Goal: Task Accomplishment & Management: Manage account settings

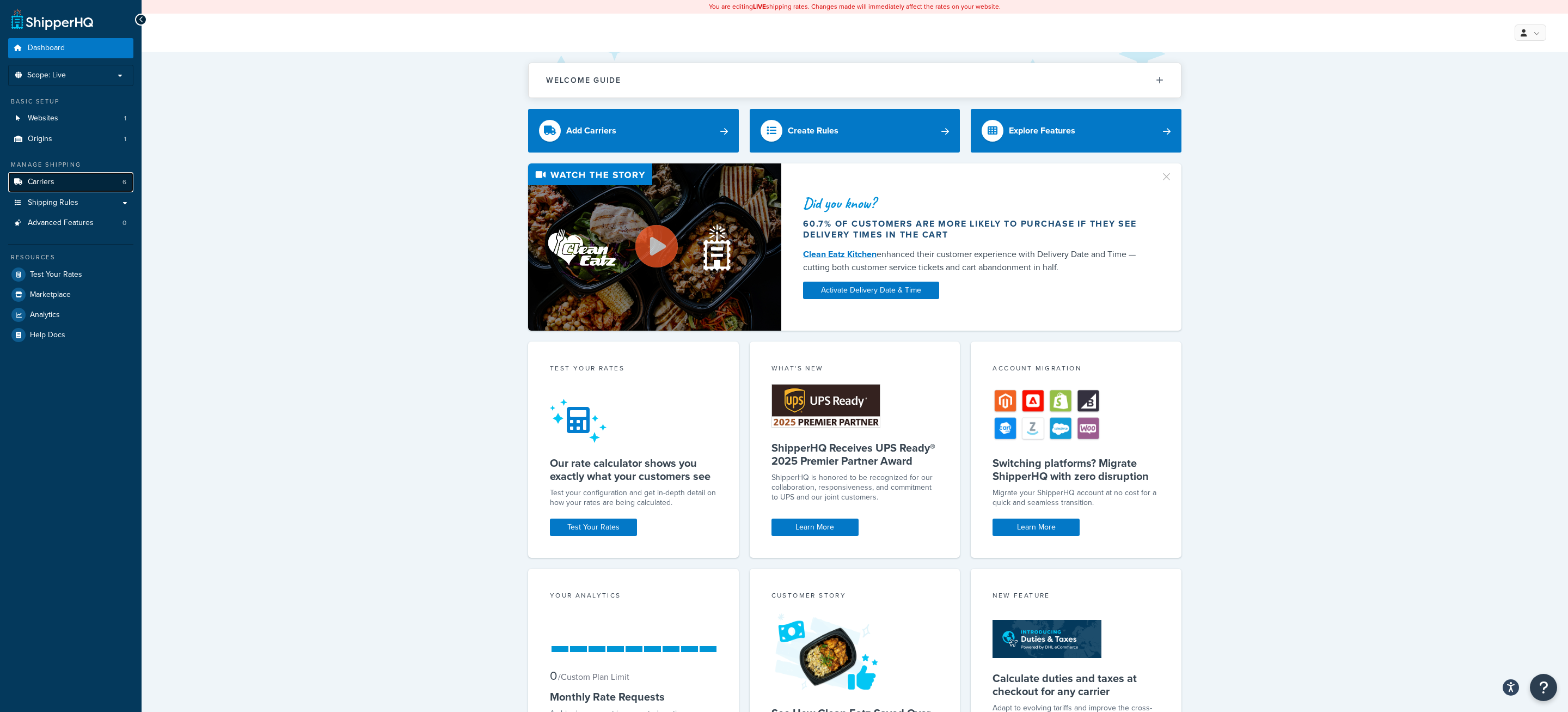
click at [90, 190] on link "Carriers 6" at bounding box center [71, 182] width 125 height 20
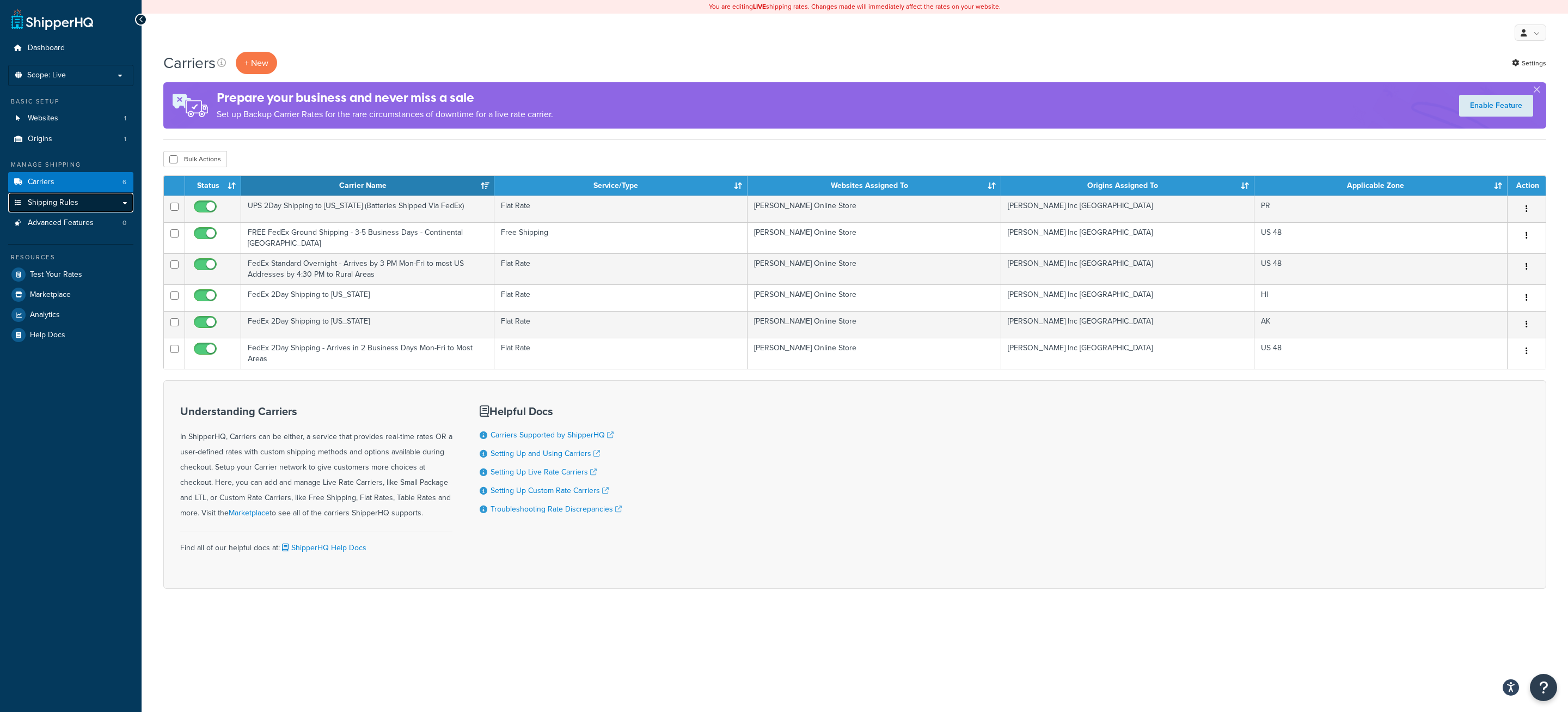
click at [39, 207] on span "Shipping Rules" at bounding box center [53, 202] width 51 height 9
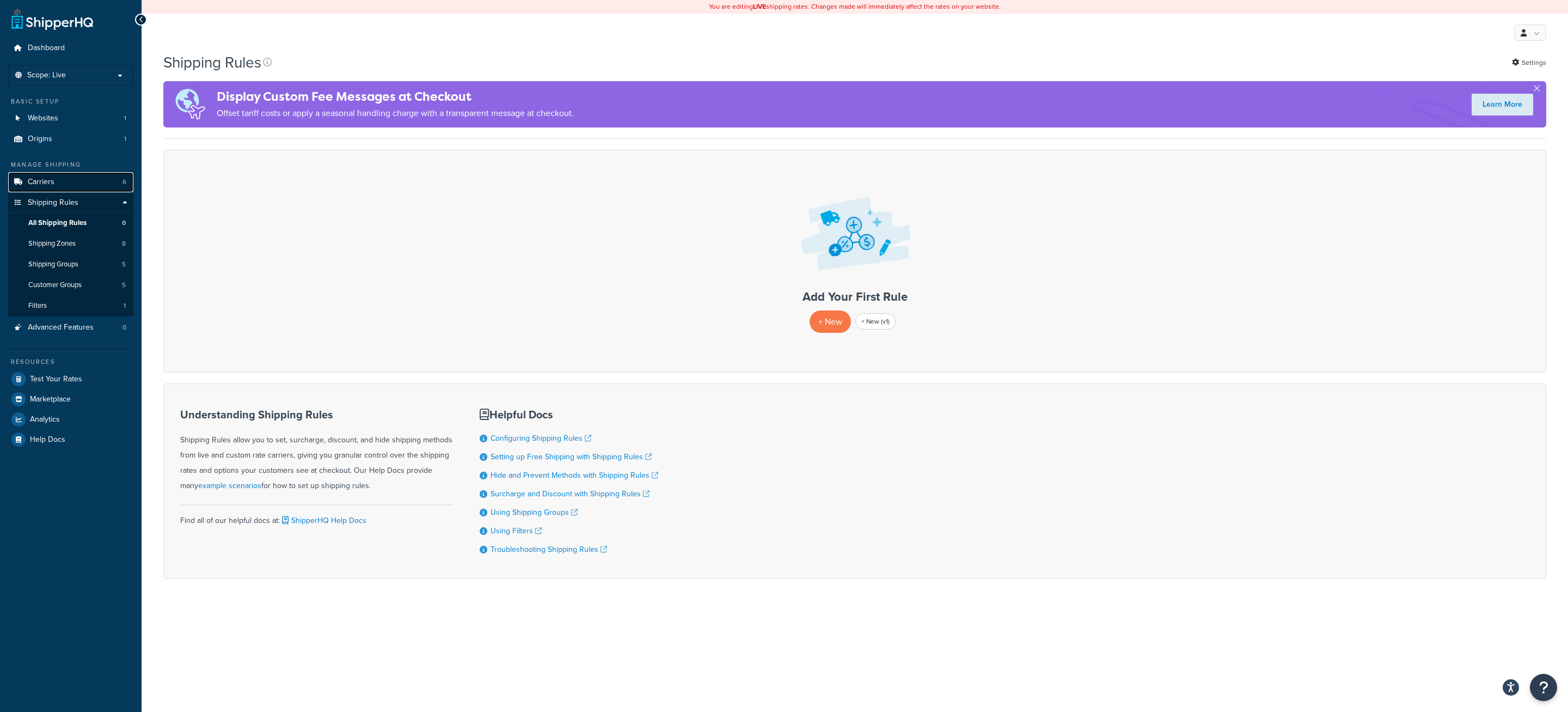
click at [100, 184] on link "Carriers 6" at bounding box center [71, 182] width 125 height 20
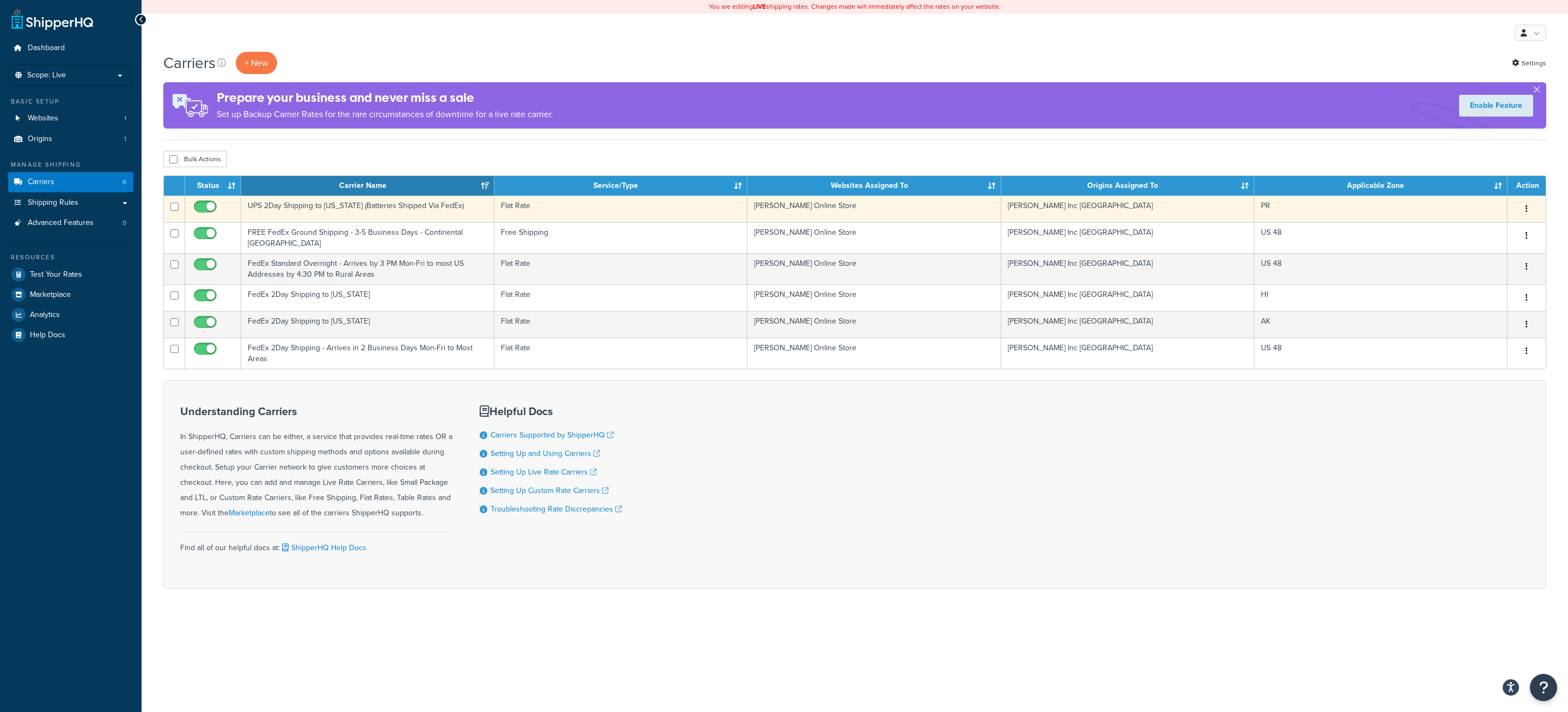
click at [431, 217] on td "UPS 2Day Shipping to Puerto Rico (Batteries Shipped Via FedEx)" at bounding box center [367, 208] width 253 height 27
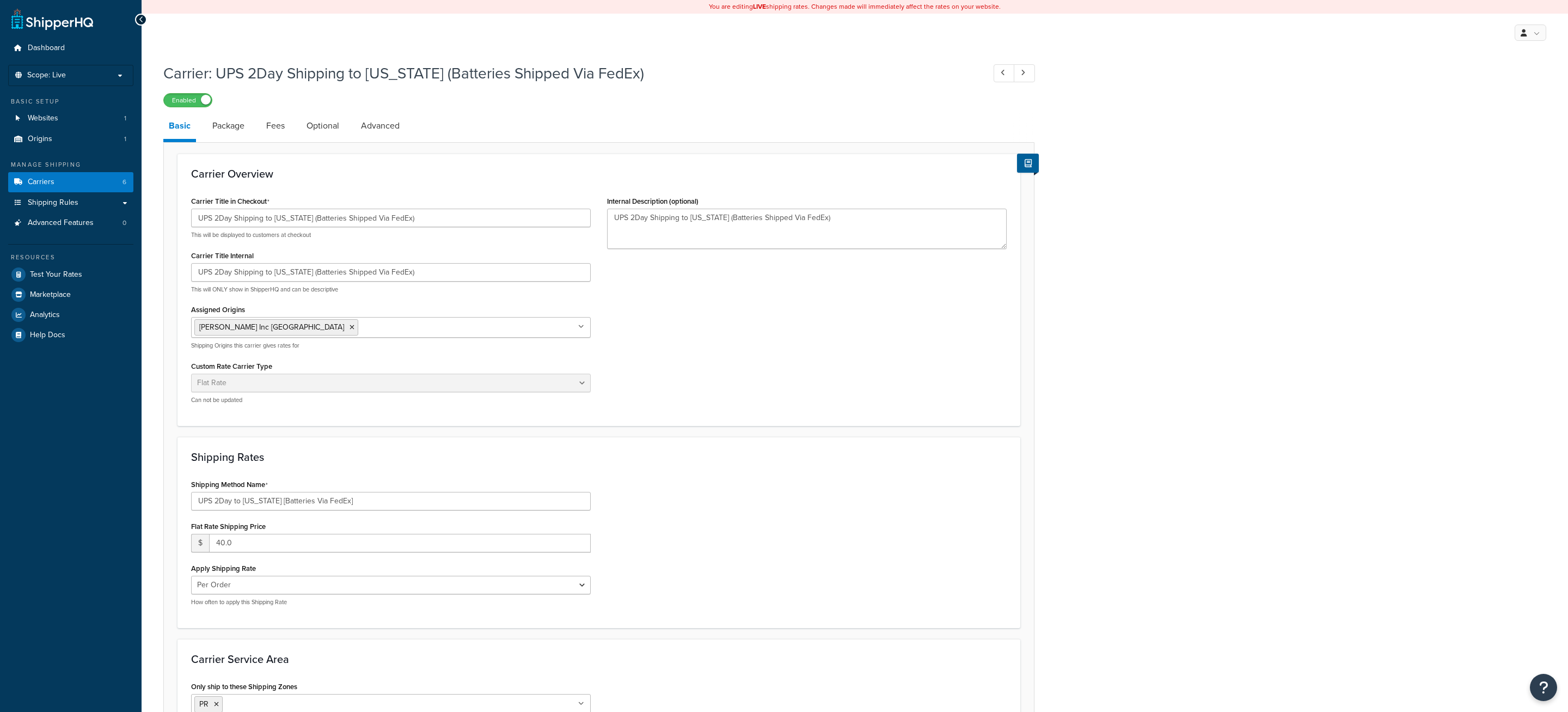
select select "flat"
click at [75, 207] on span "Shipping Rules" at bounding box center [53, 202] width 51 height 9
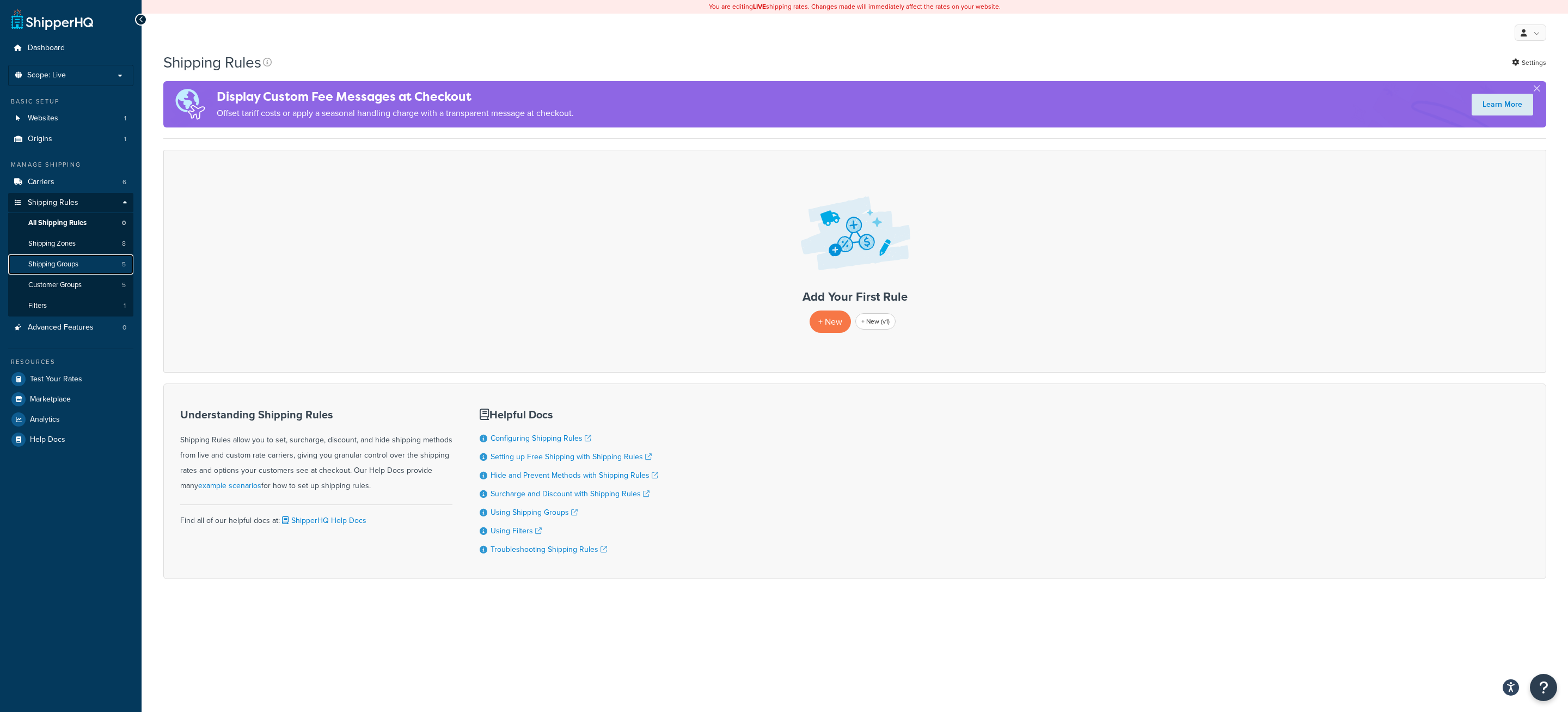
click at [106, 273] on link "Shipping Groups 5" at bounding box center [71, 264] width 125 height 20
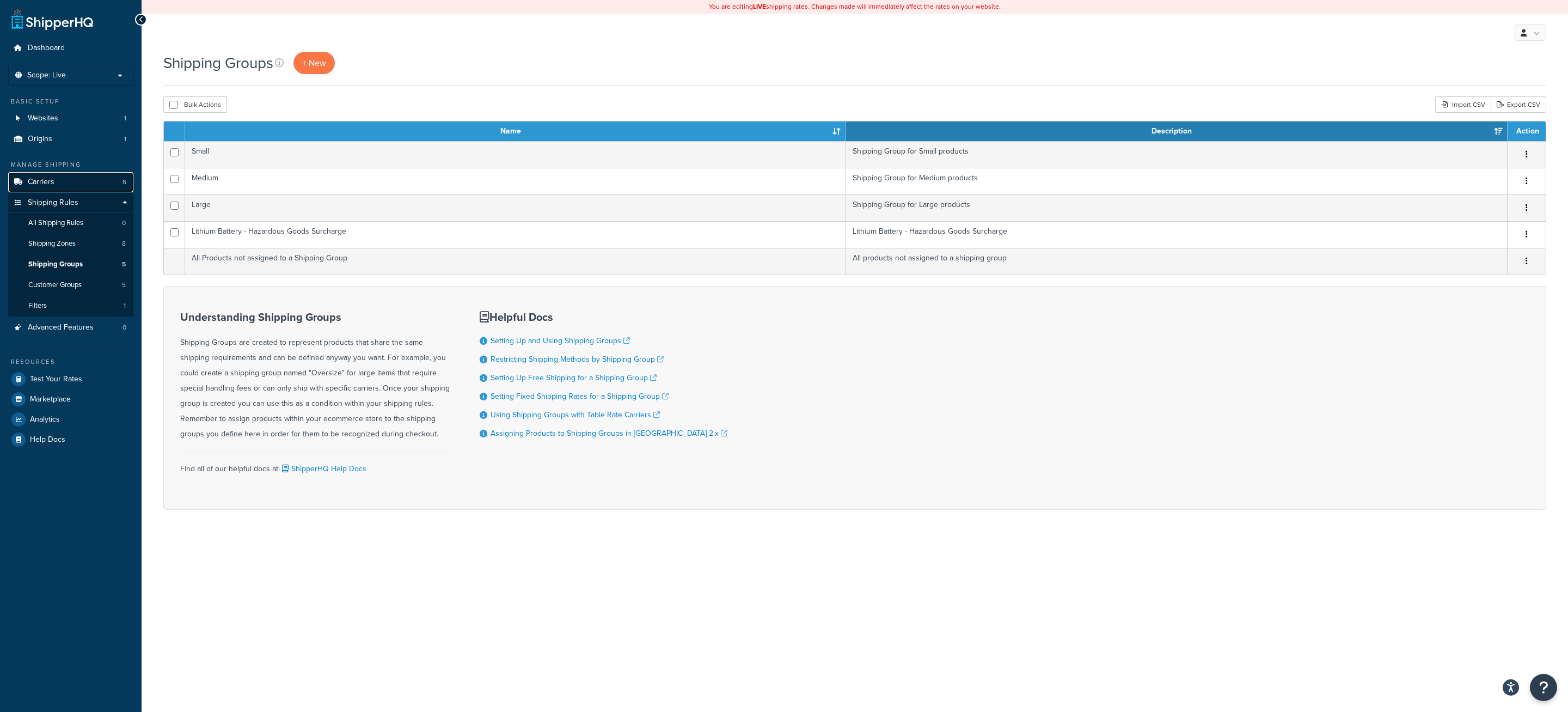
click at [90, 187] on link "Carriers 6" at bounding box center [71, 182] width 125 height 20
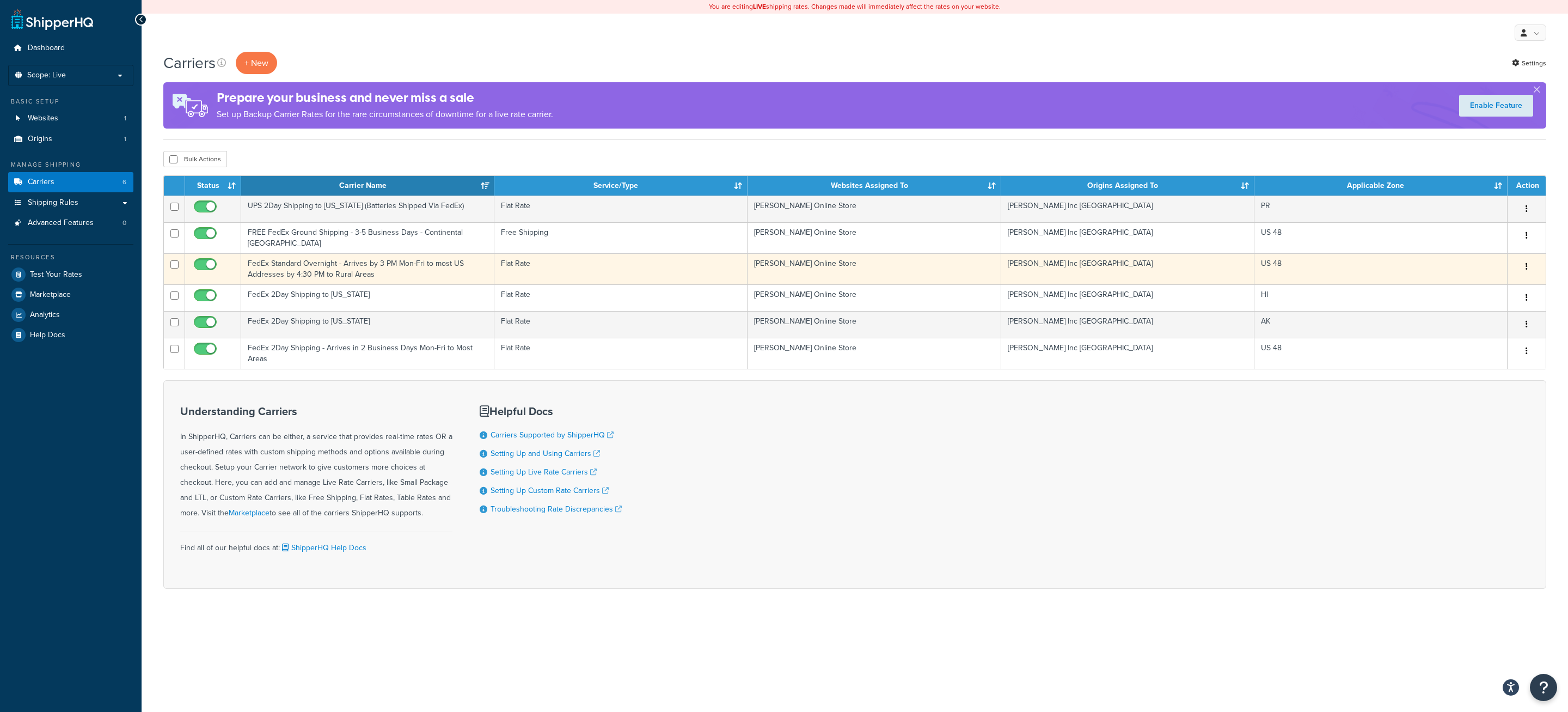
click at [421, 271] on td "FedEx Standard Overnight - Arrives by 3 PM Mon-Fri to most US Addresses by 4:30…" at bounding box center [367, 268] width 253 height 31
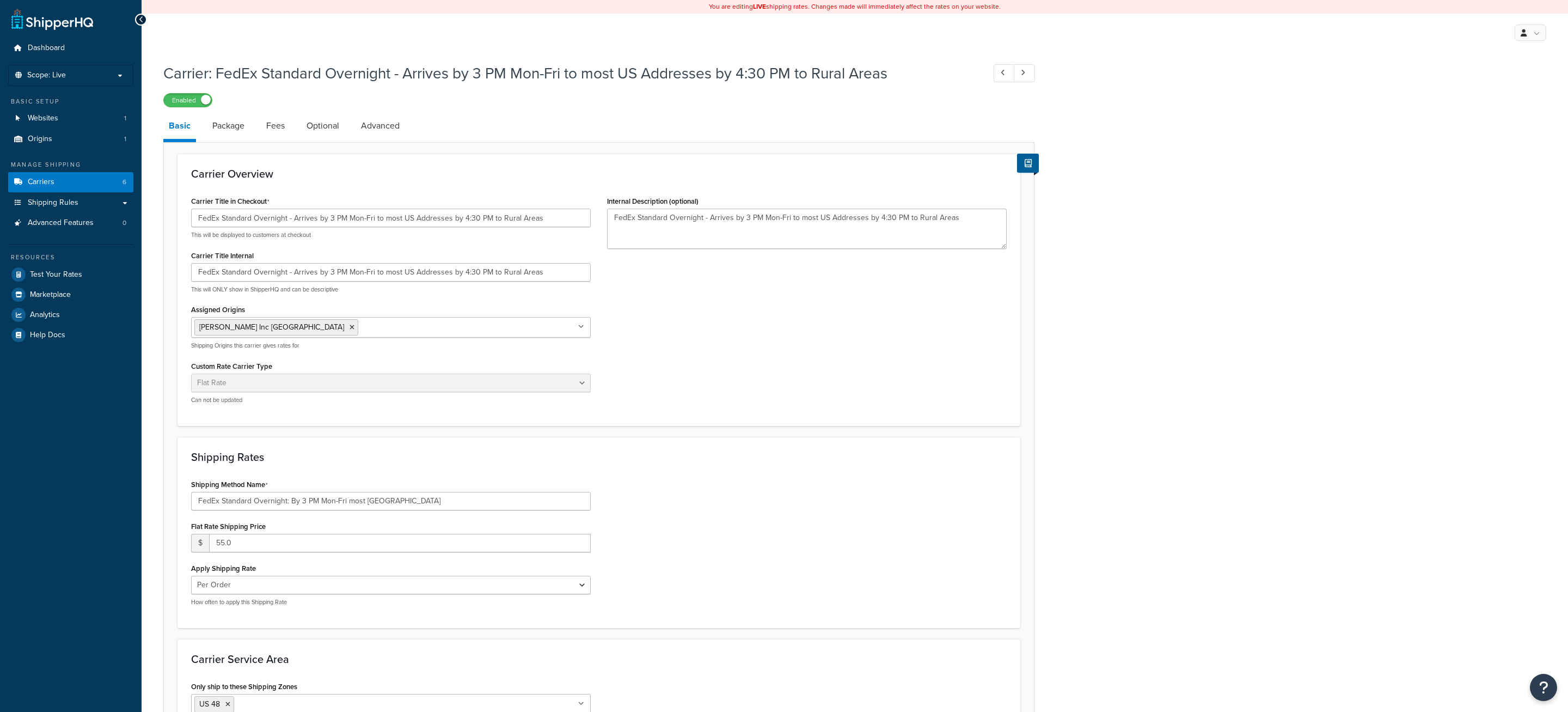
select select "flat"
click at [55, 135] on link "Origins 1" at bounding box center [71, 139] width 125 height 20
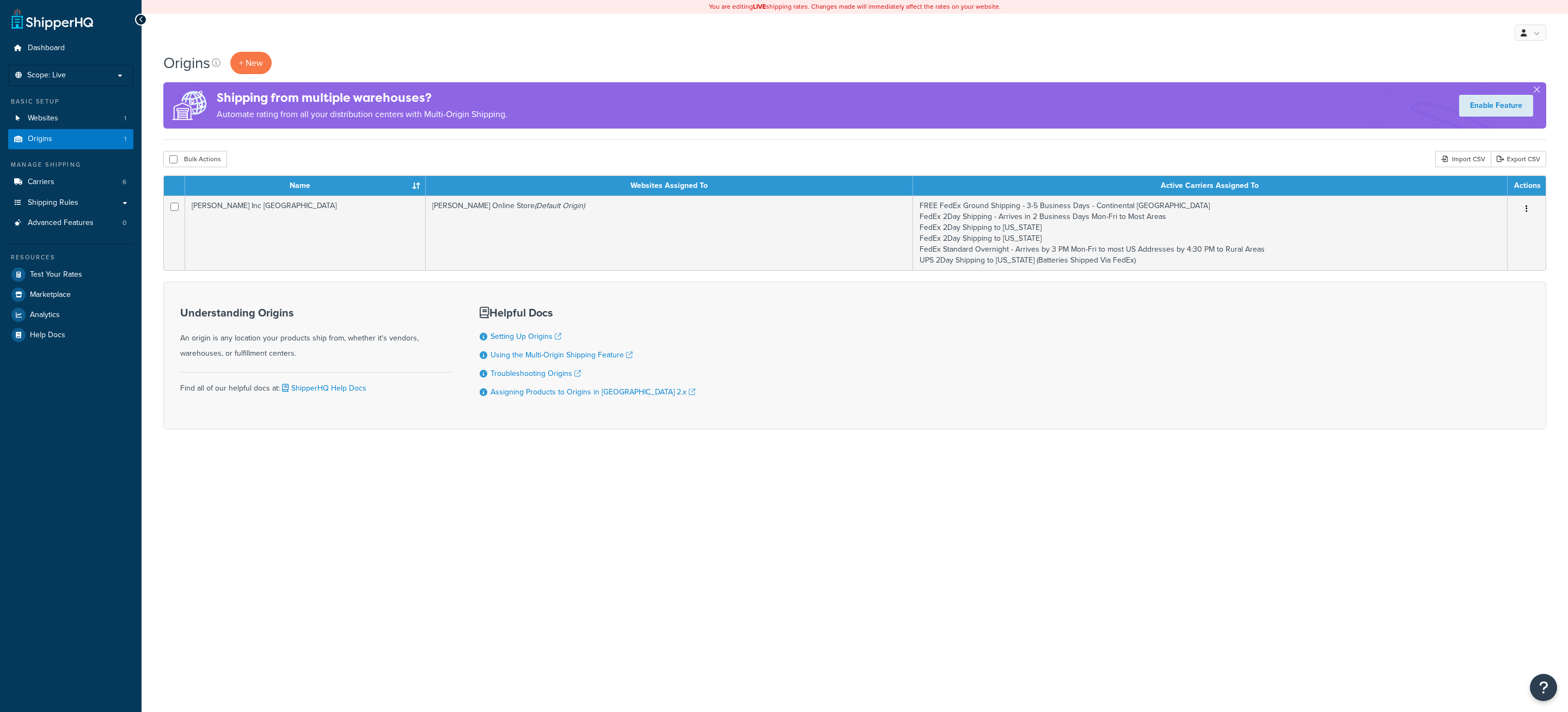
click at [330, 223] on td "[PERSON_NAME] Inc [GEOGRAPHIC_DATA]" at bounding box center [306, 232] width 241 height 75
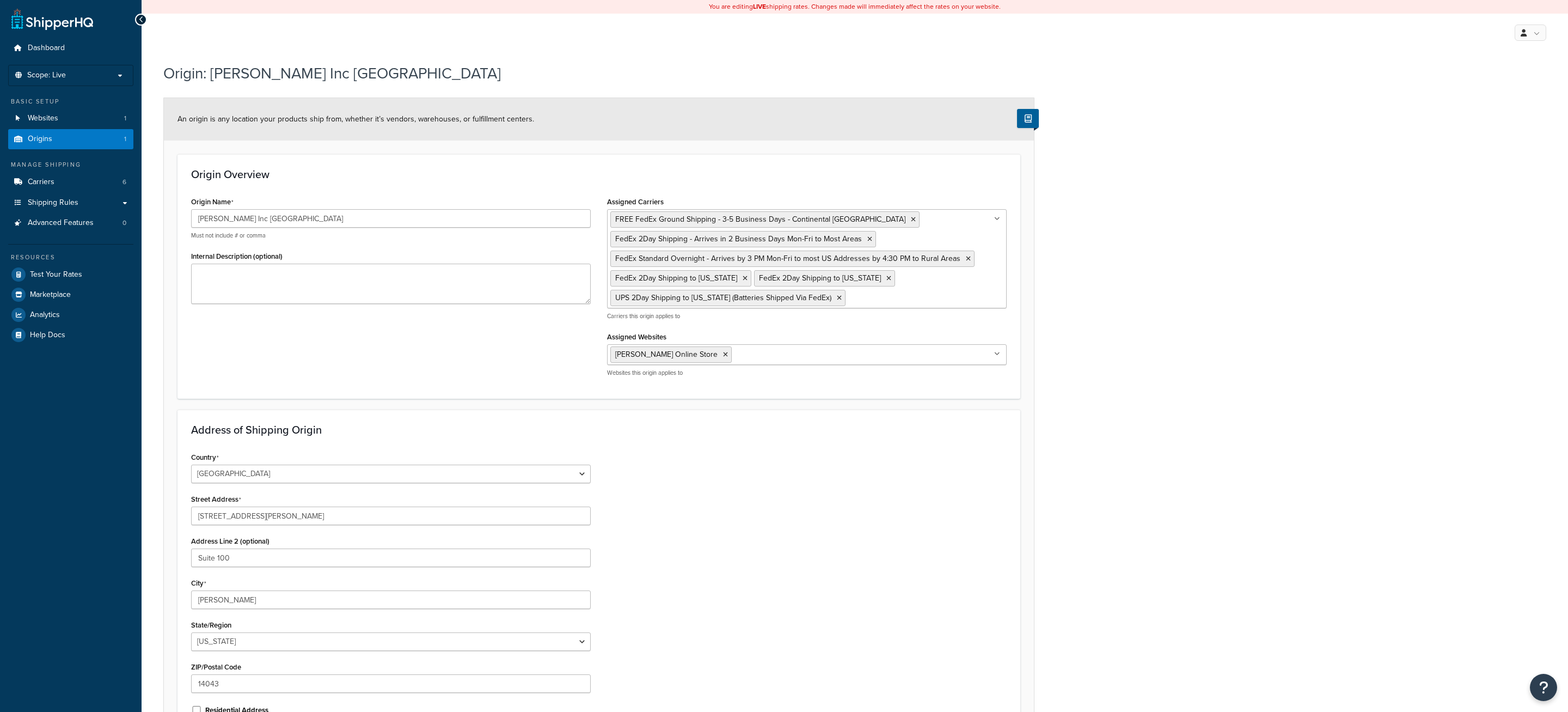
select select "32"
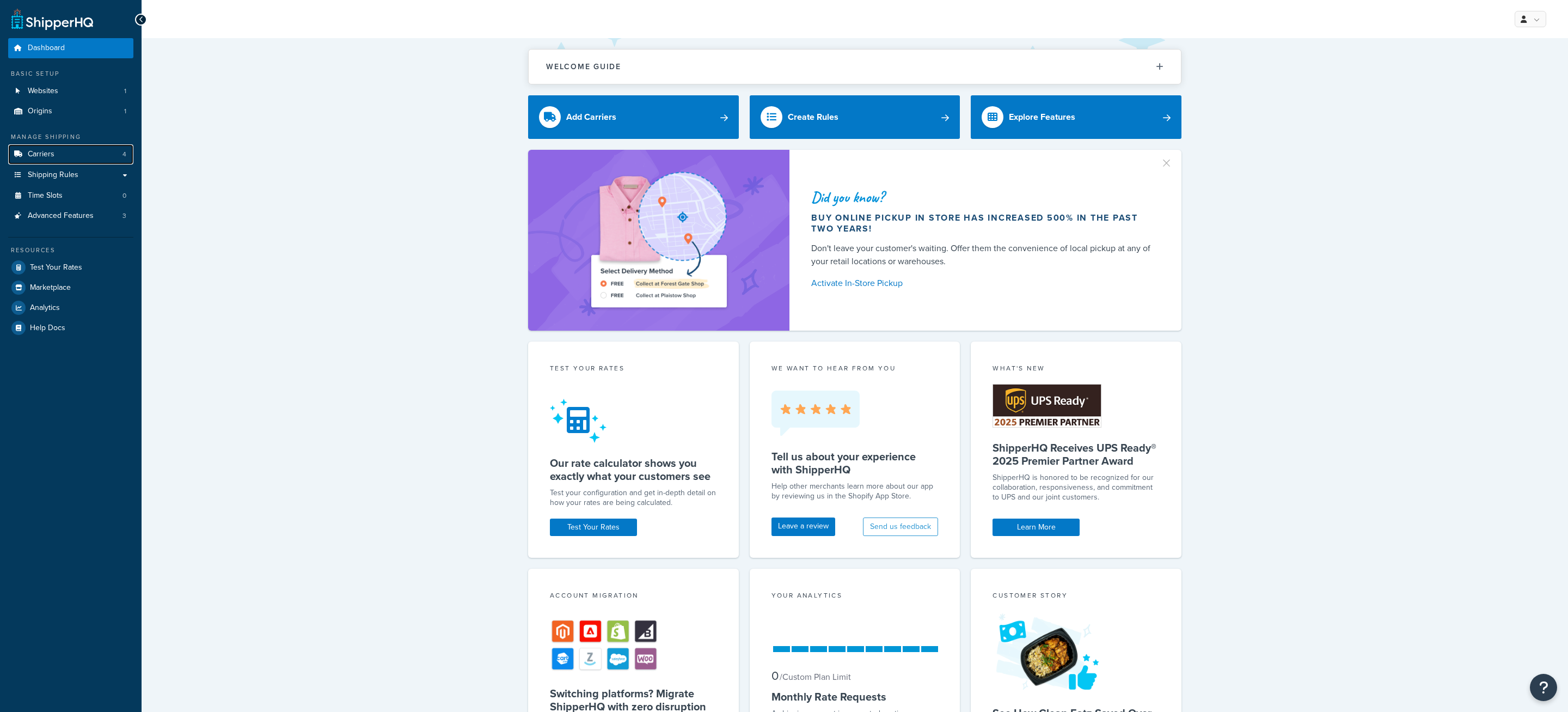
click at [102, 157] on link "Carriers 4" at bounding box center [71, 154] width 125 height 20
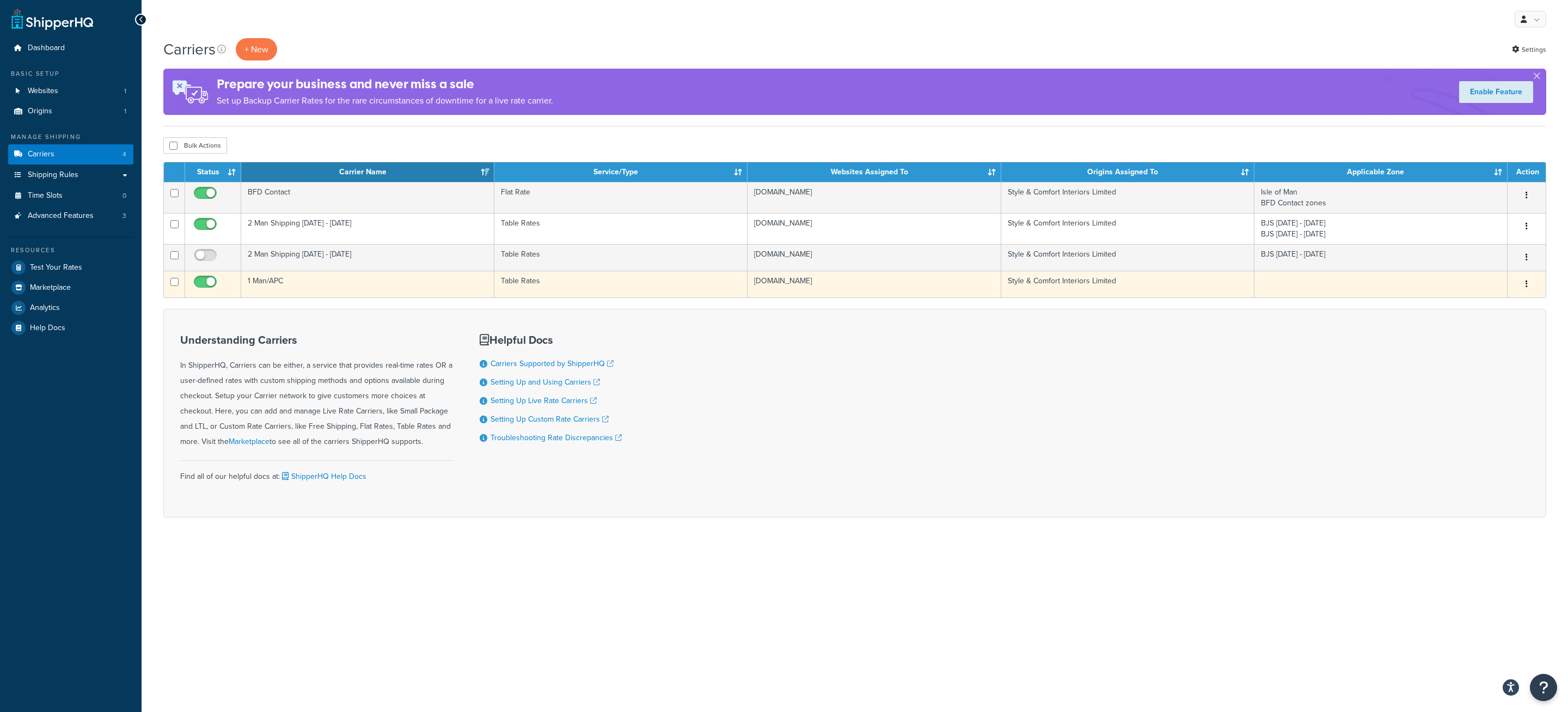
click at [457, 278] on td "1 Man/APC" at bounding box center [367, 284] width 253 height 27
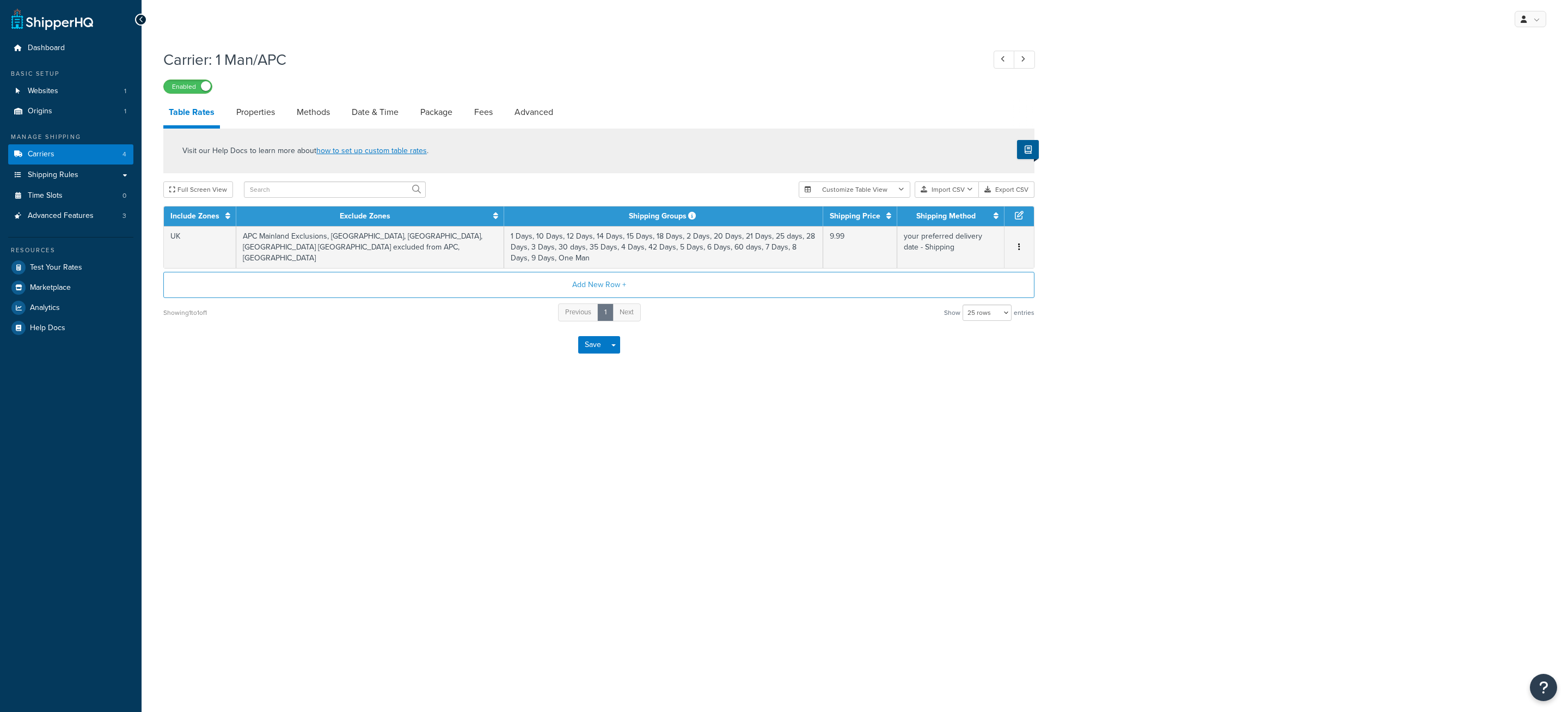
select select "25"
click at [362, 118] on link "Date & Time" at bounding box center [375, 113] width 58 height 26
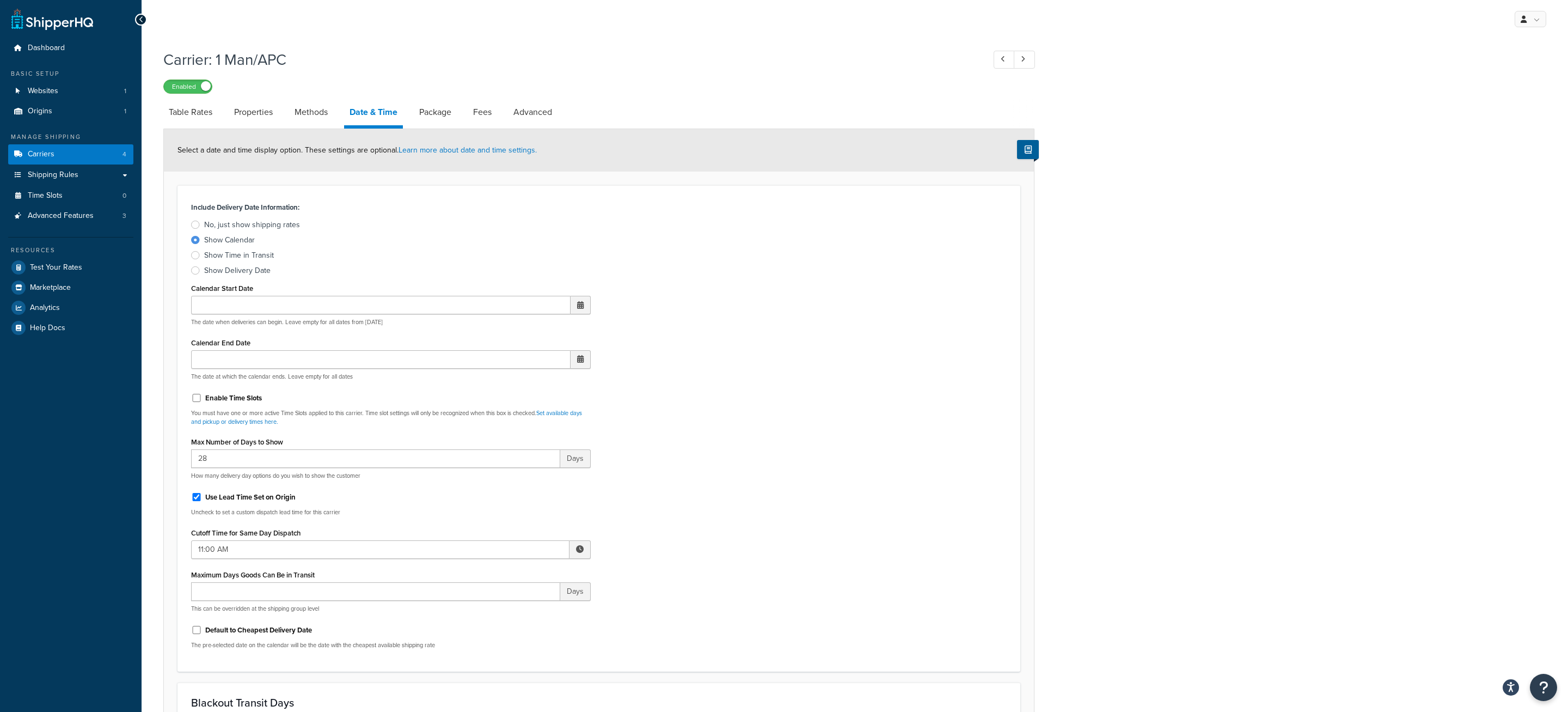
click at [54, 24] on link at bounding box center [52, 19] width 82 height 22
click at [106, 59] on link "Dashboard" at bounding box center [71, 48] width 125 height 20
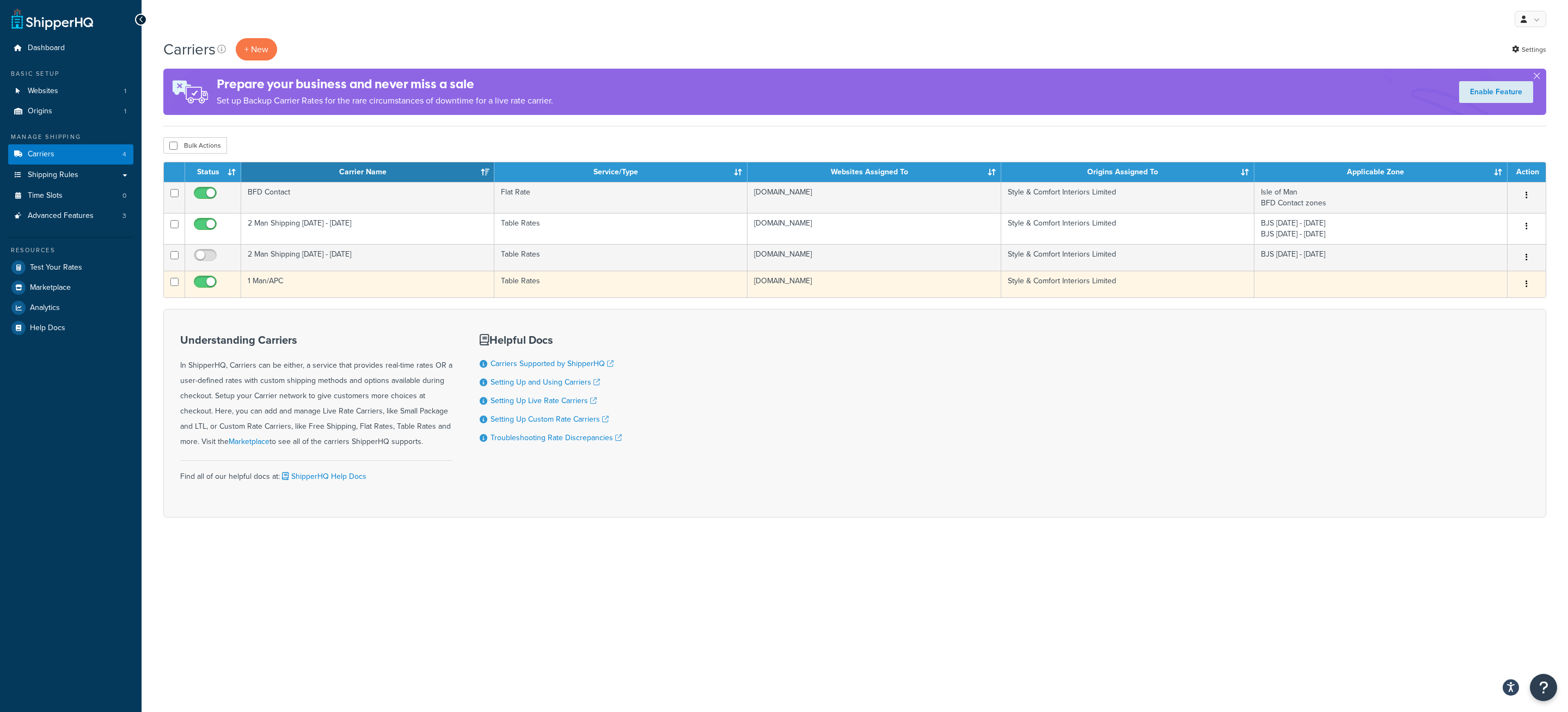
click at [299, 289] on td "1 Man/APC" at bounding box center [367, 284] width 253 height 27
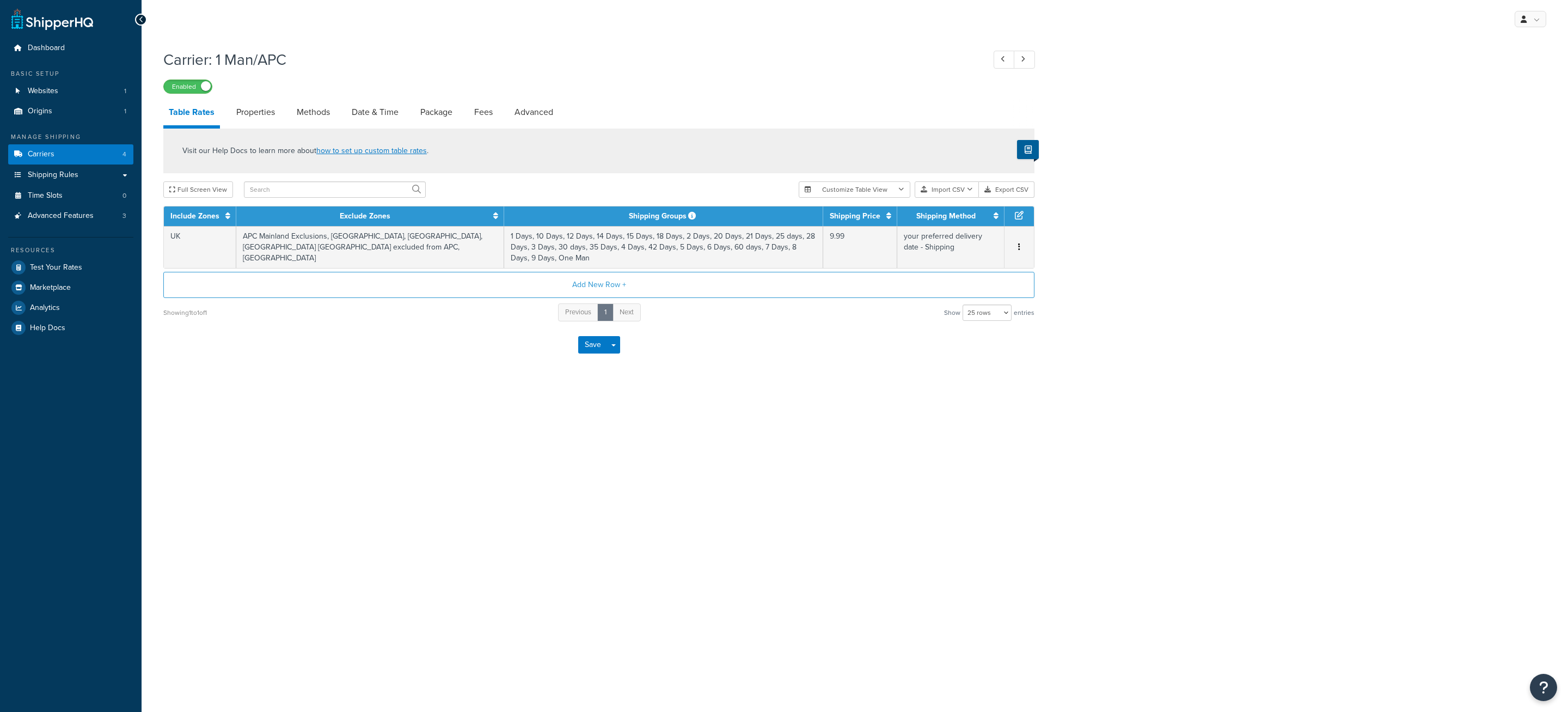
select select "25"
click at [374, 118] on link "Date & Time" at bounding box center [375, 113] width 58 height 26
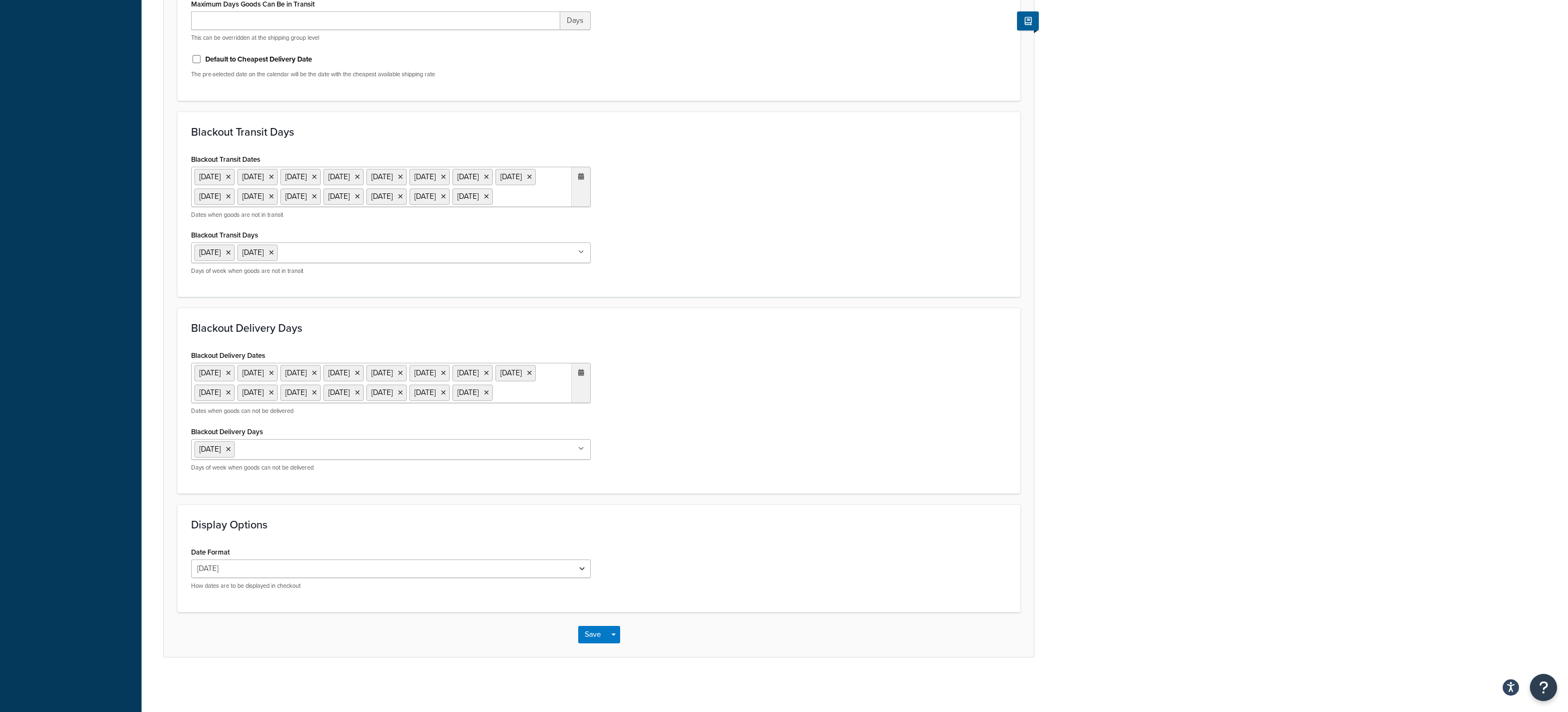
scroll to position [618, 0]
click at [554, 382] on ul "[DATE] [DATE] [DATE] [DATE] [DATE] [DATE] [DATE] [DATE] [DATE] [DATE] [DATE] [D…" at bounding box center [390, 382] width 399 height 40
click at [473, 416] on span "‹" at bounding box center [467, 414] width 18 height 15
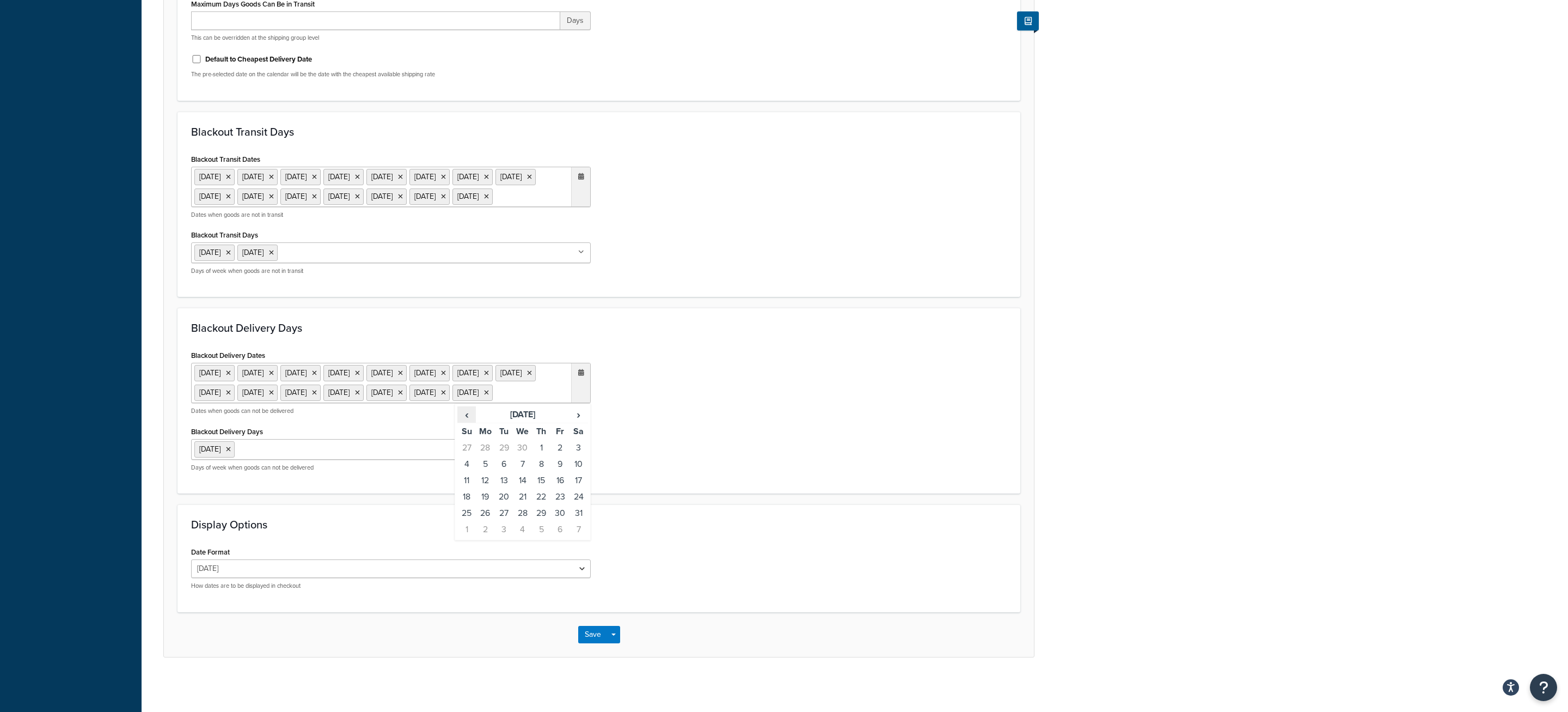
click at [473, 416] on span "‹" at bounding box center [467, 414] width 18 height 15
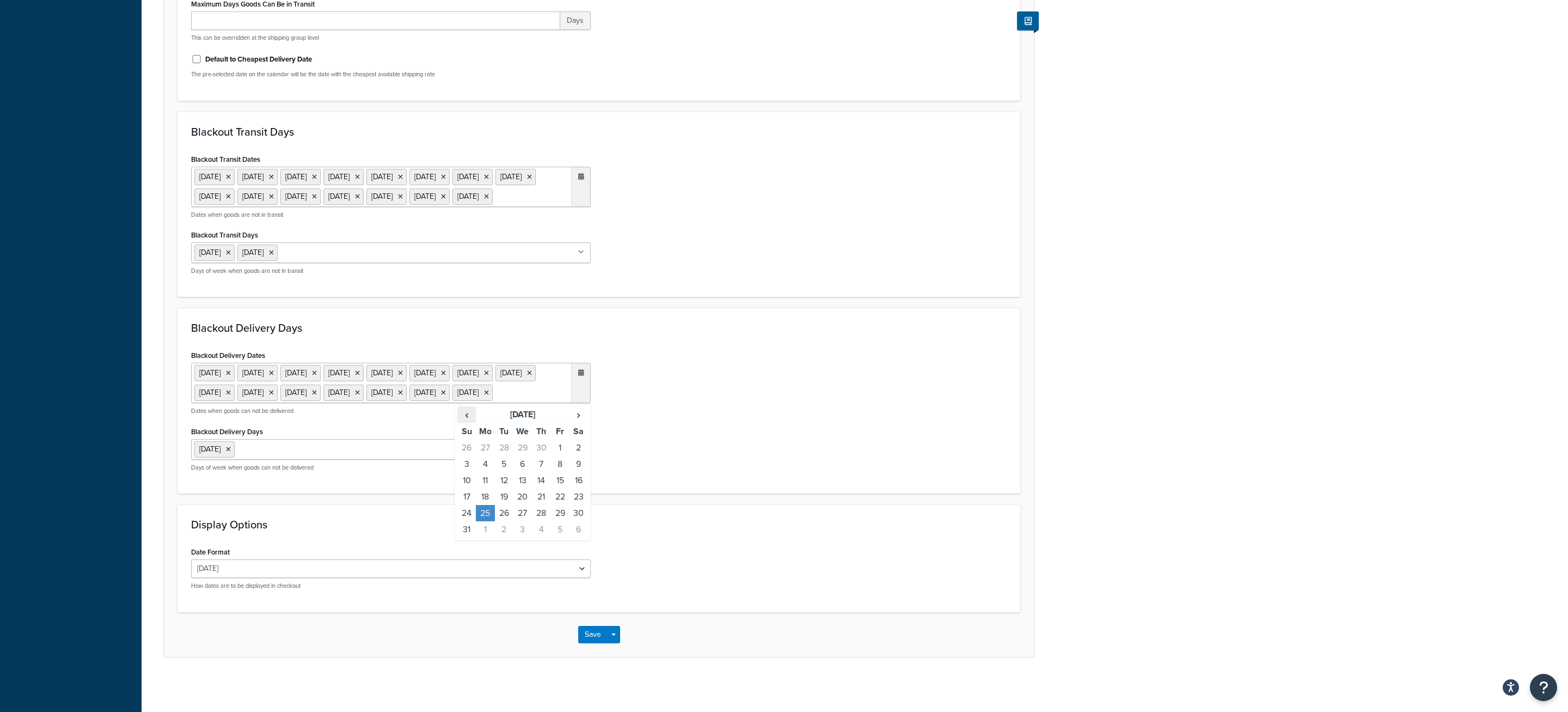
click at [473, 416] on span "‹" at bounding box center [467, 414] width 18 height 15
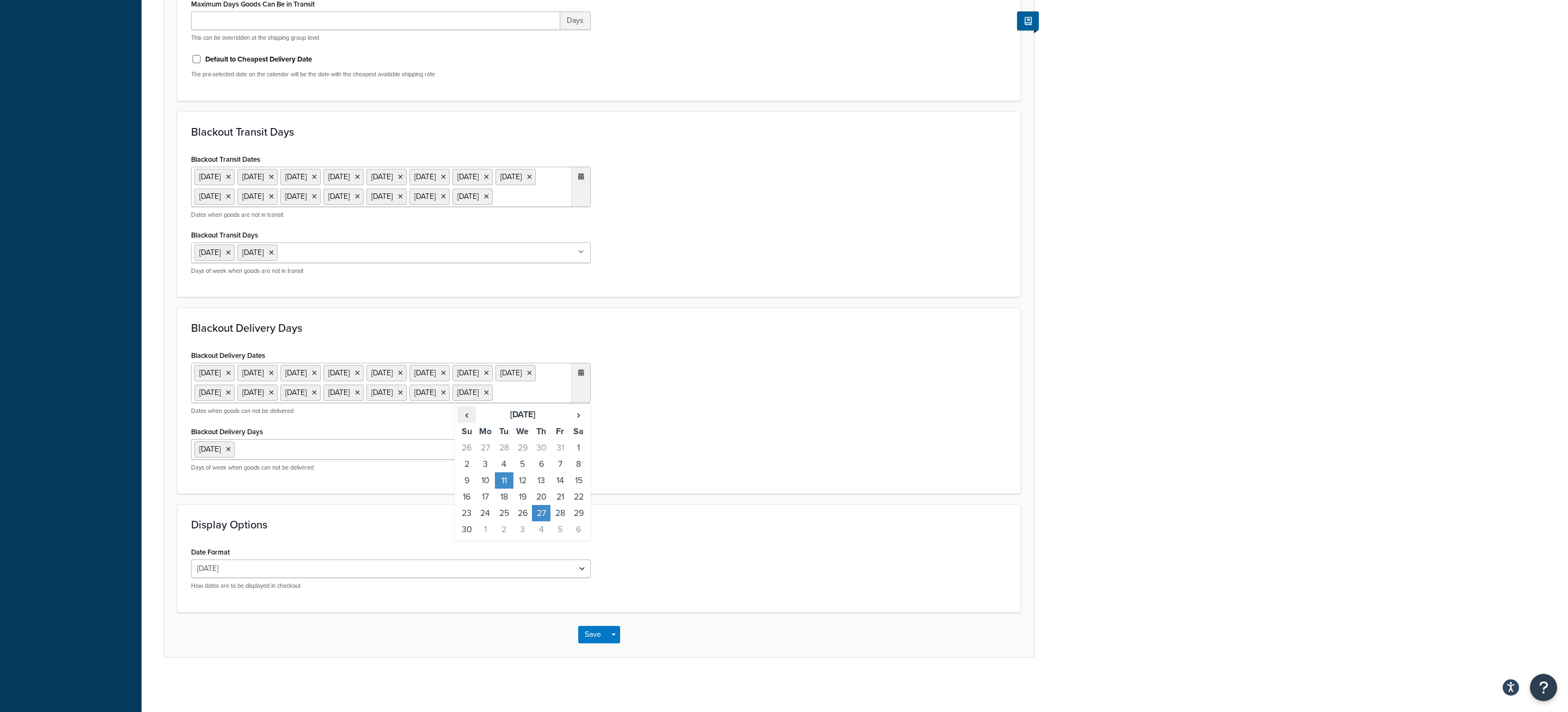
click at [473, 416] on span "‹" at bounding box center [467, 414] width 18 height 15
click at [488, 512] on td "25" at bounding box center [485, 513] width 19 height 16
click at [656, 444] on div "Blackout Delivery Dates 26 May 2025 4 Jul 2025 25 Aug 2025 1 Sep 2025 11 Nov 20…" at bounding box center [599, 413] width 832 height 132
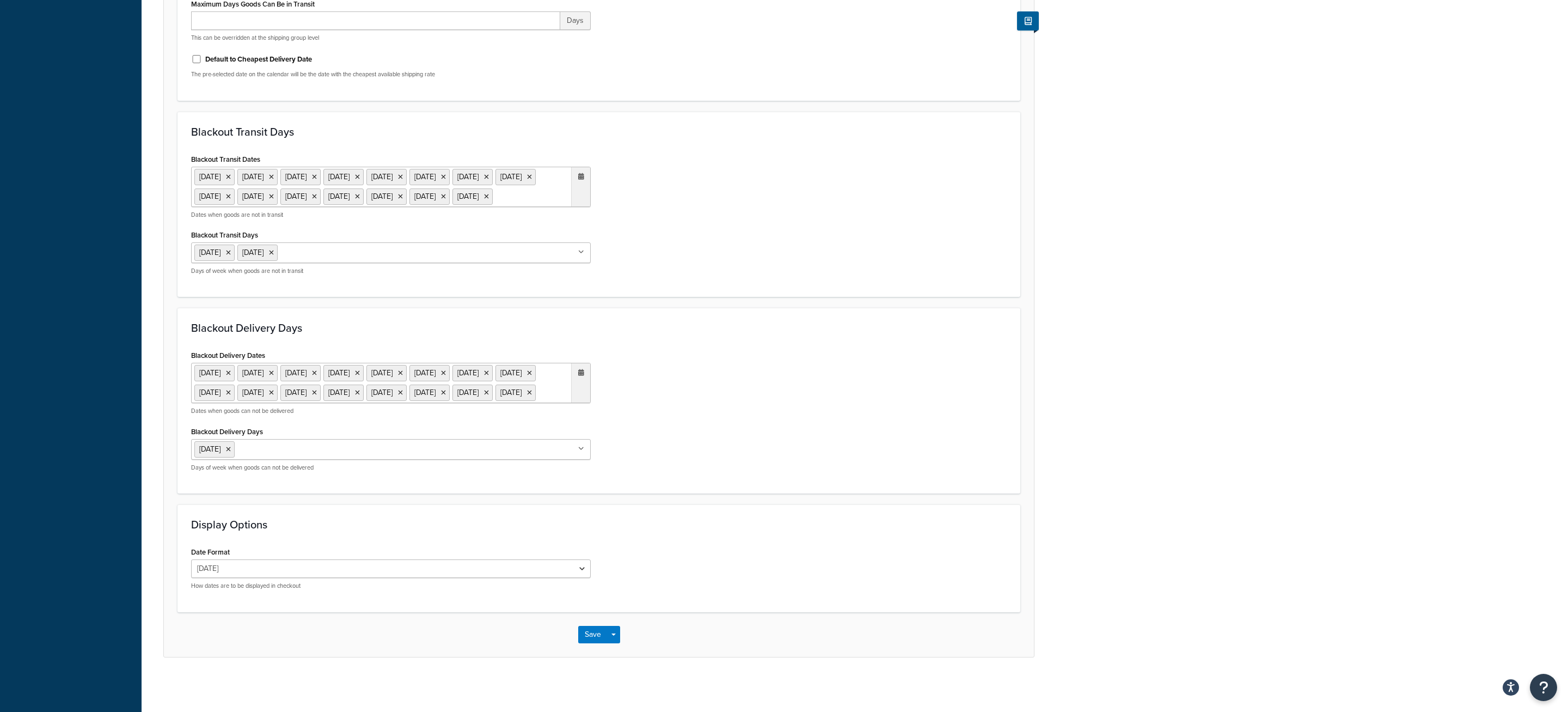
scroll to position [637, 0]
click at [599, 638] on button "Save" at bounding box center [593, 634] width 30 height 18
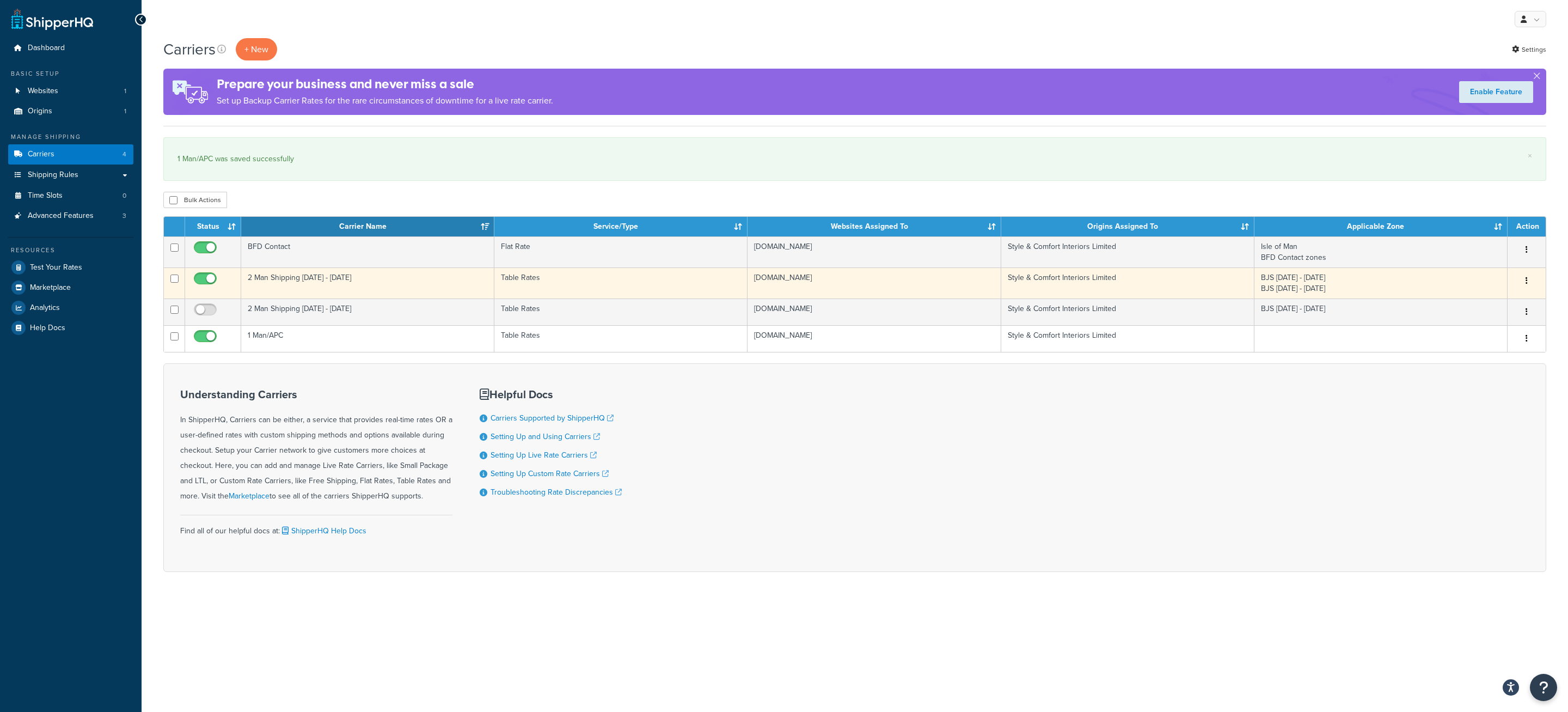
click at [347, 284] on td "2 Man Shipping [DATE] - [DATE]" at bounding box center [367, 283] width 253 height 31
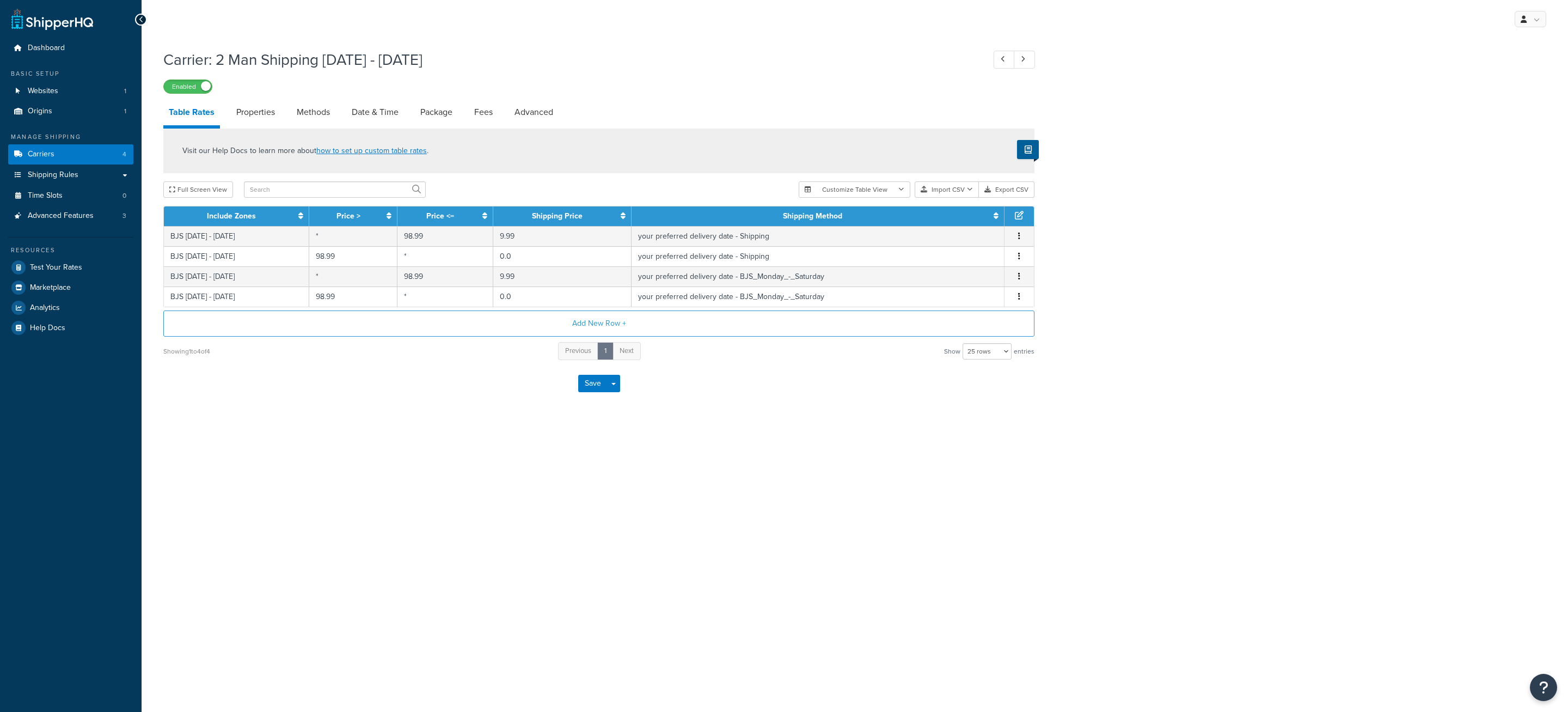
select select "25"
click at [374, 115] on link "Date & Time" at bounding box center [375, 113] width 58 height 26
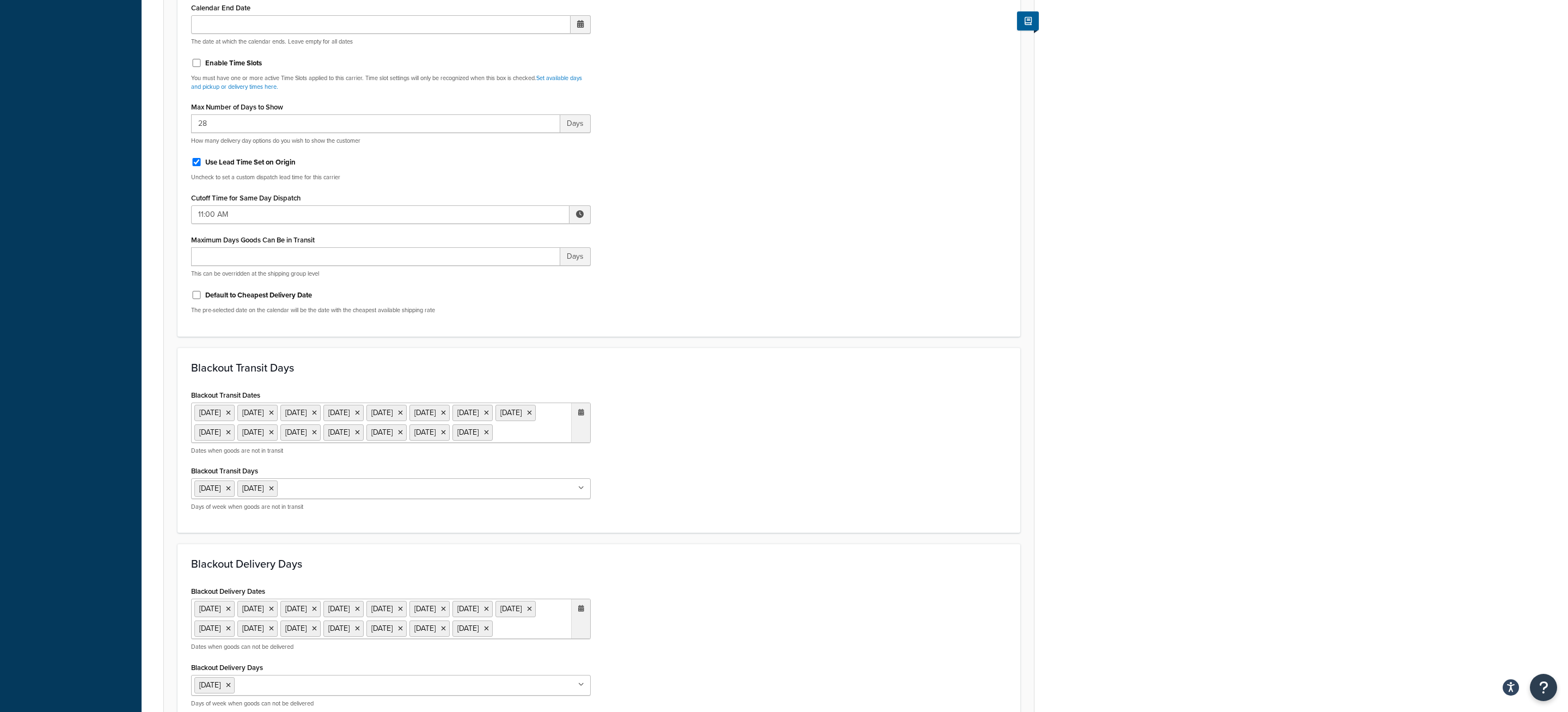
scroll to position [337, 0]
click at [548, 441] on ul "18 Apr 2025 20 Apr 2025 5 May 2025 6 May 2025 26 May 2025 27 May 2025 25 Dec 20…" at bounding box center [390, 421] width 399 height 40
click at [472, 460] on span "‹" at bounding box center [467, 452] width 18 height 15
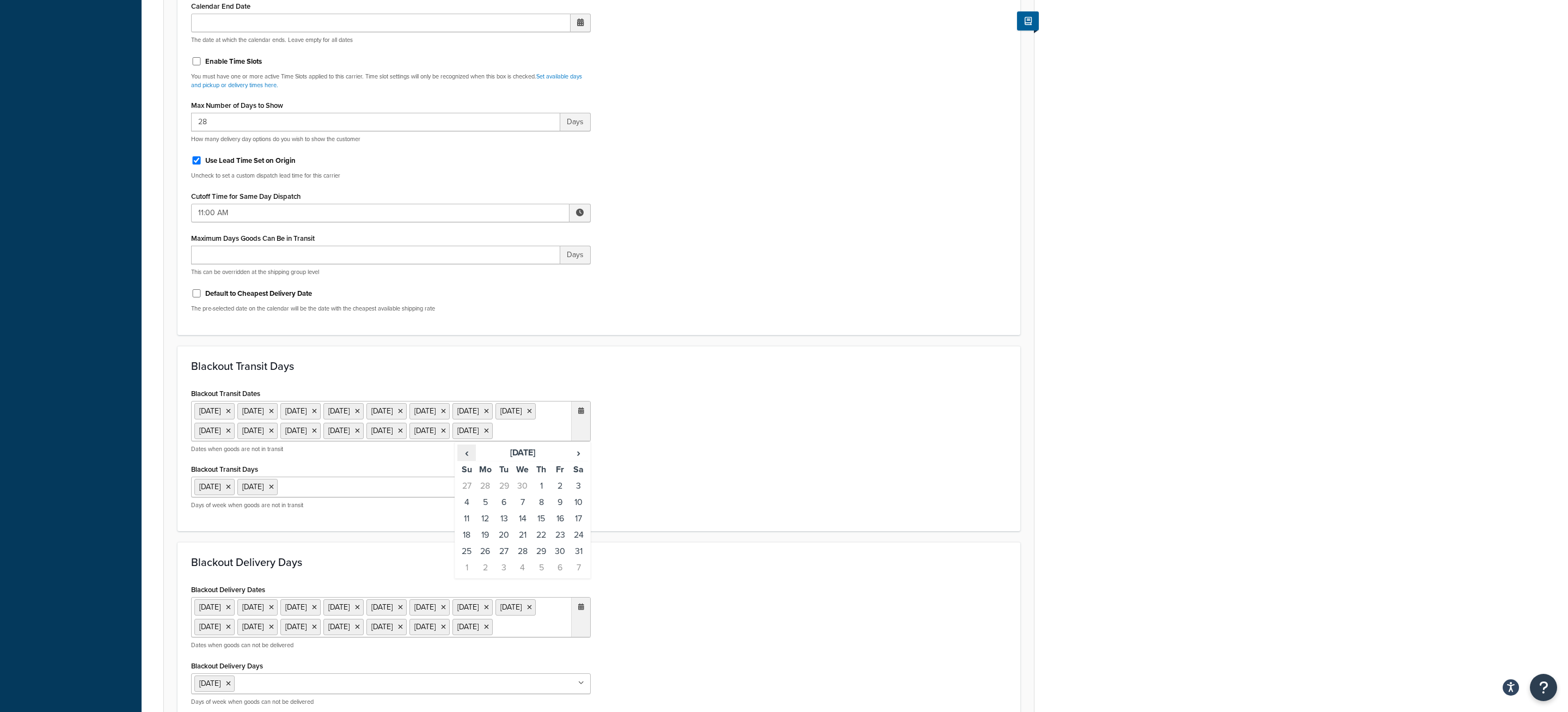
click at [472, 460] on span "‹" at bounding box center [467, 452] width 18 height 15
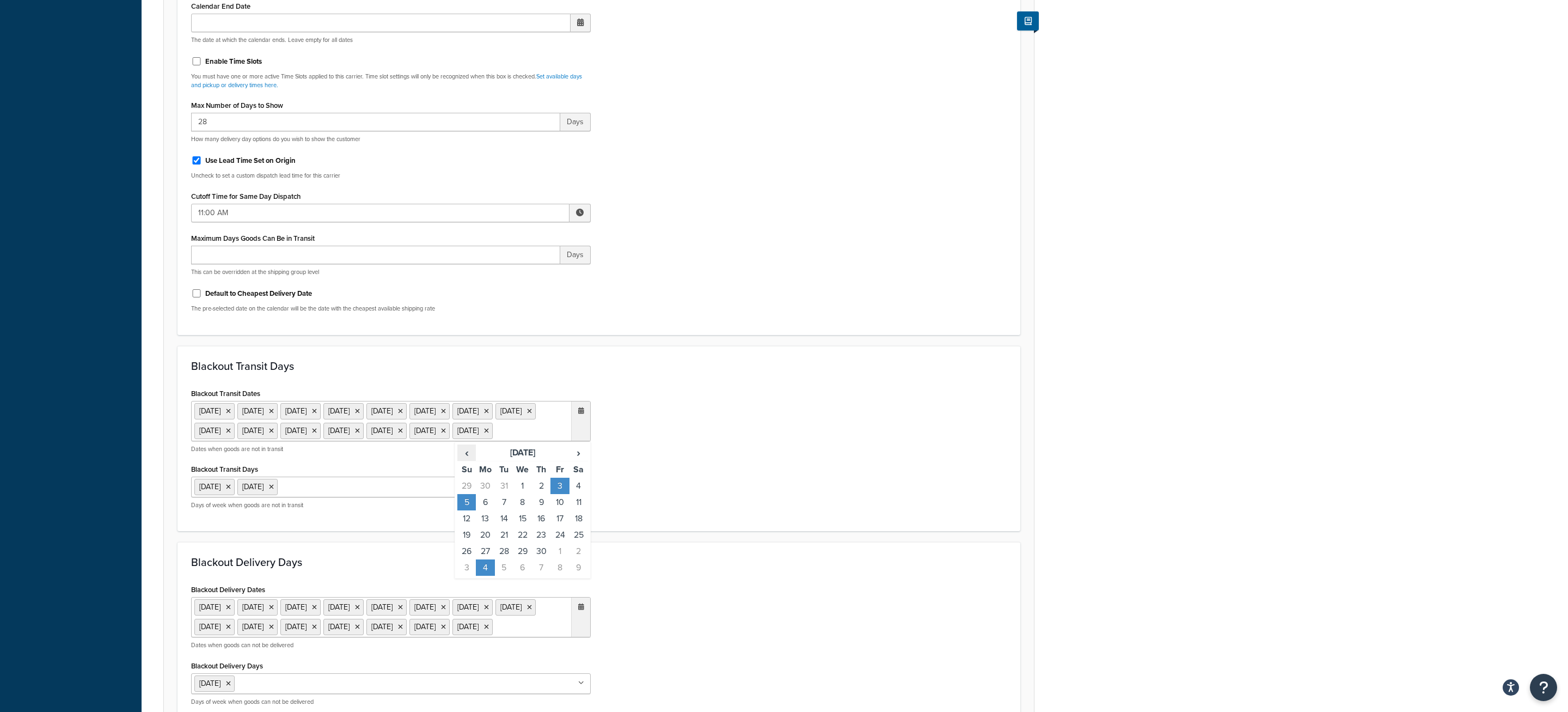
click at [472, 460] on span "‹" at bounding box center [467, 452] width 18 height 15
click at [573, 460] on span "›" at bounding box center [579, 452] width 18 height 15
click at [466, 460] on span "‹" at bounding box center [467, 452] width 18 height 15
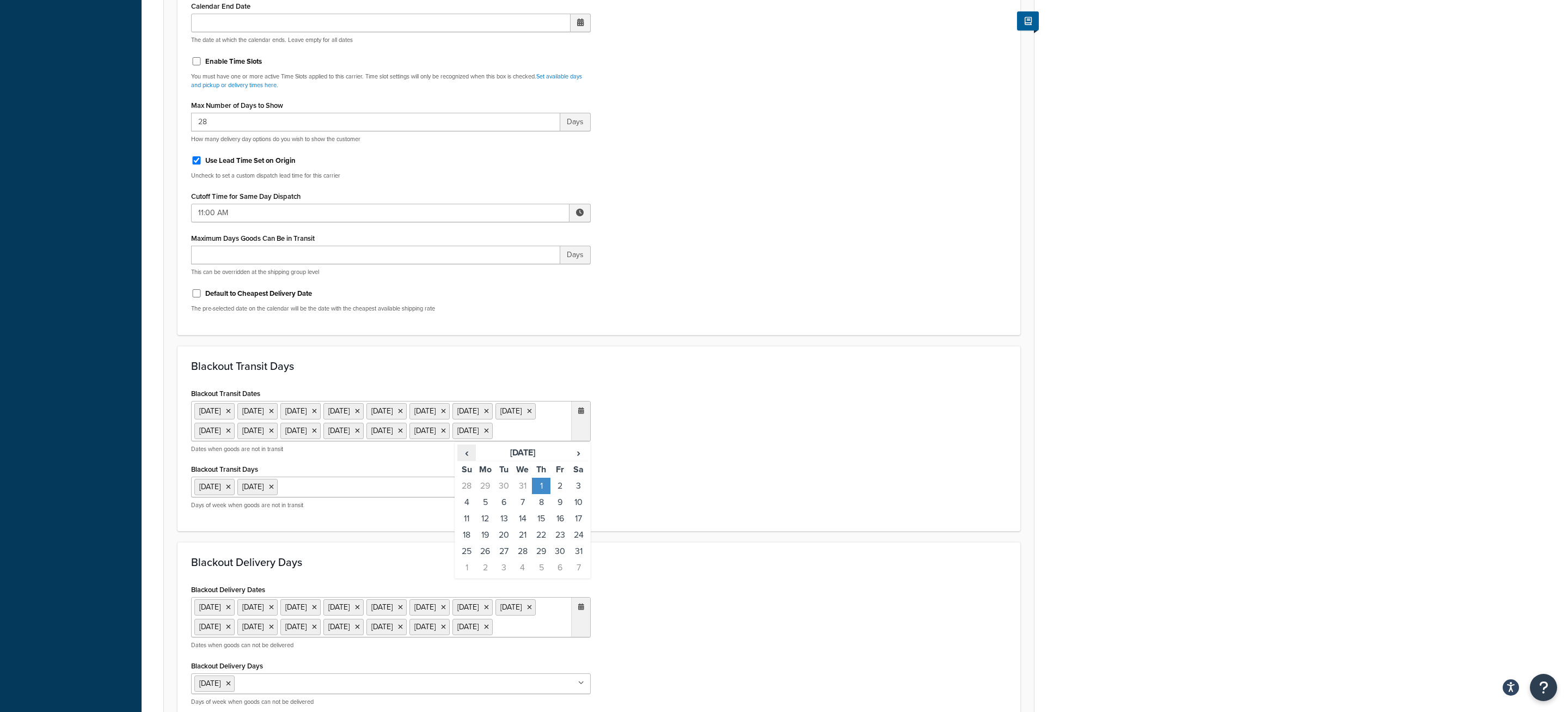
click at [466, 460] on span "‹" at bounding box center [467, 452] width 18 height 15
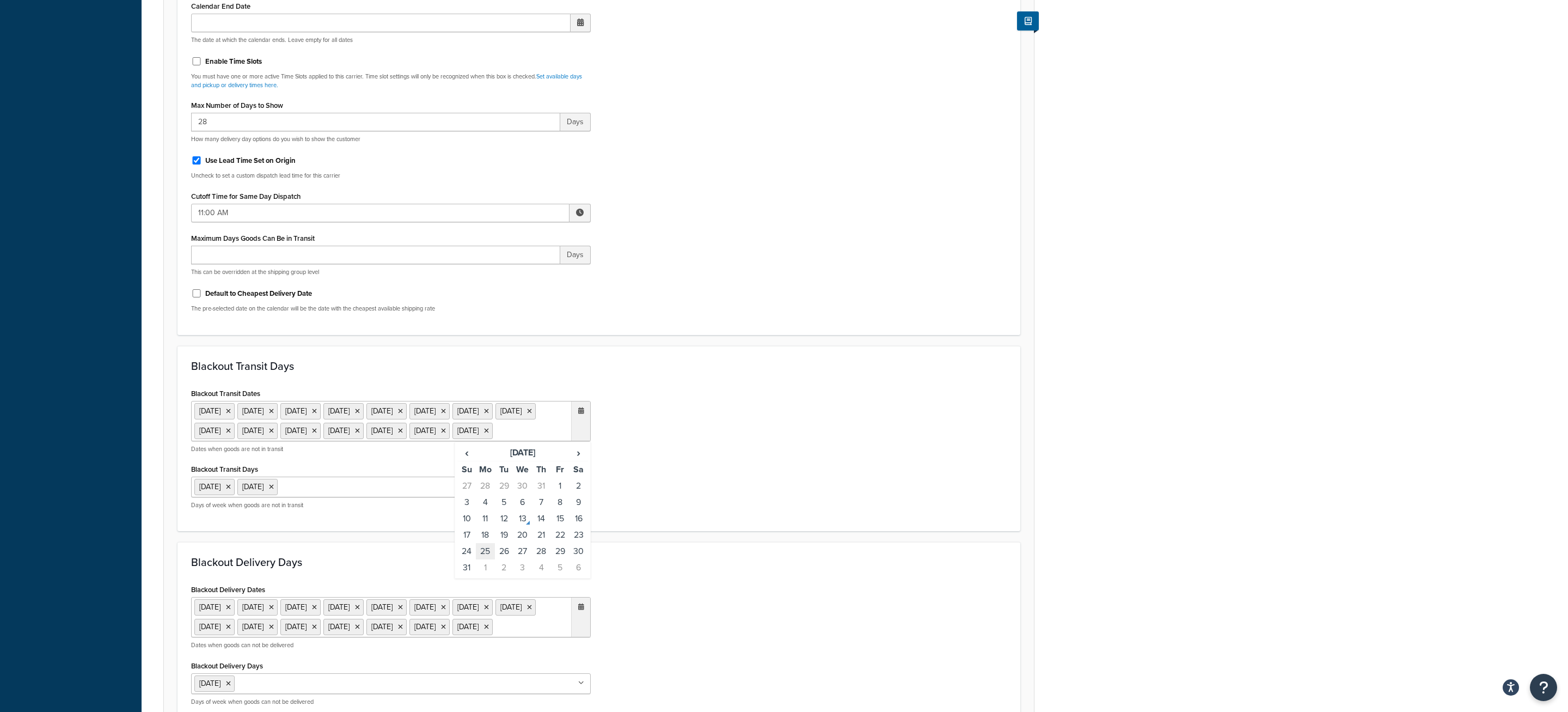
click at [487, 560] on td "25" at bounding box center [485, 551] width 19 height 16
click at [655, 439] on div "Blackout Transit Dates 18 Apr 2025 20 Apr 2025 5 May 2025 6 May 2025 26 May 202…" at bounding box center [599, 451] width 832 height 132
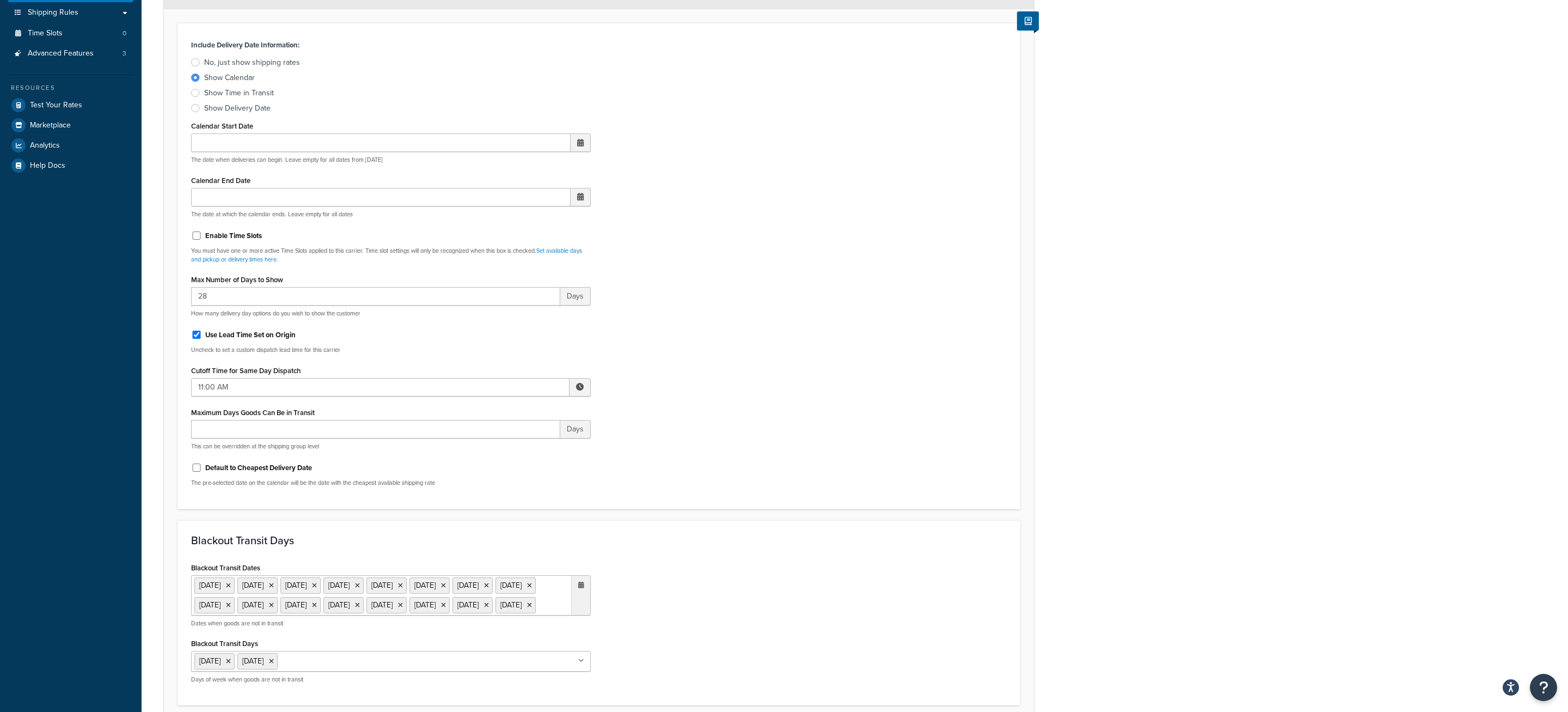
scroll to position [0, 0]
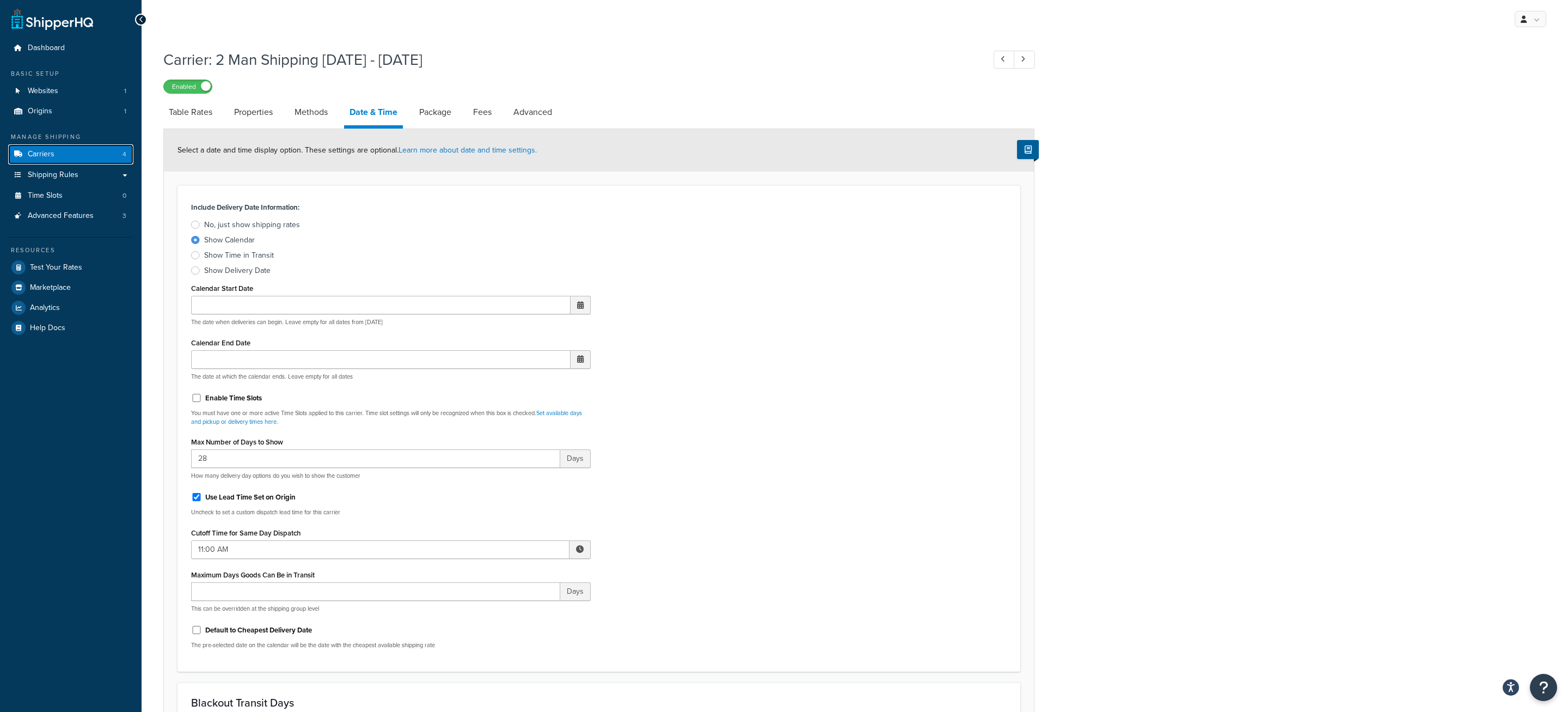
click at [53, 151] on span "Carriers" at bounding box center [41, 153] width 27 height 9
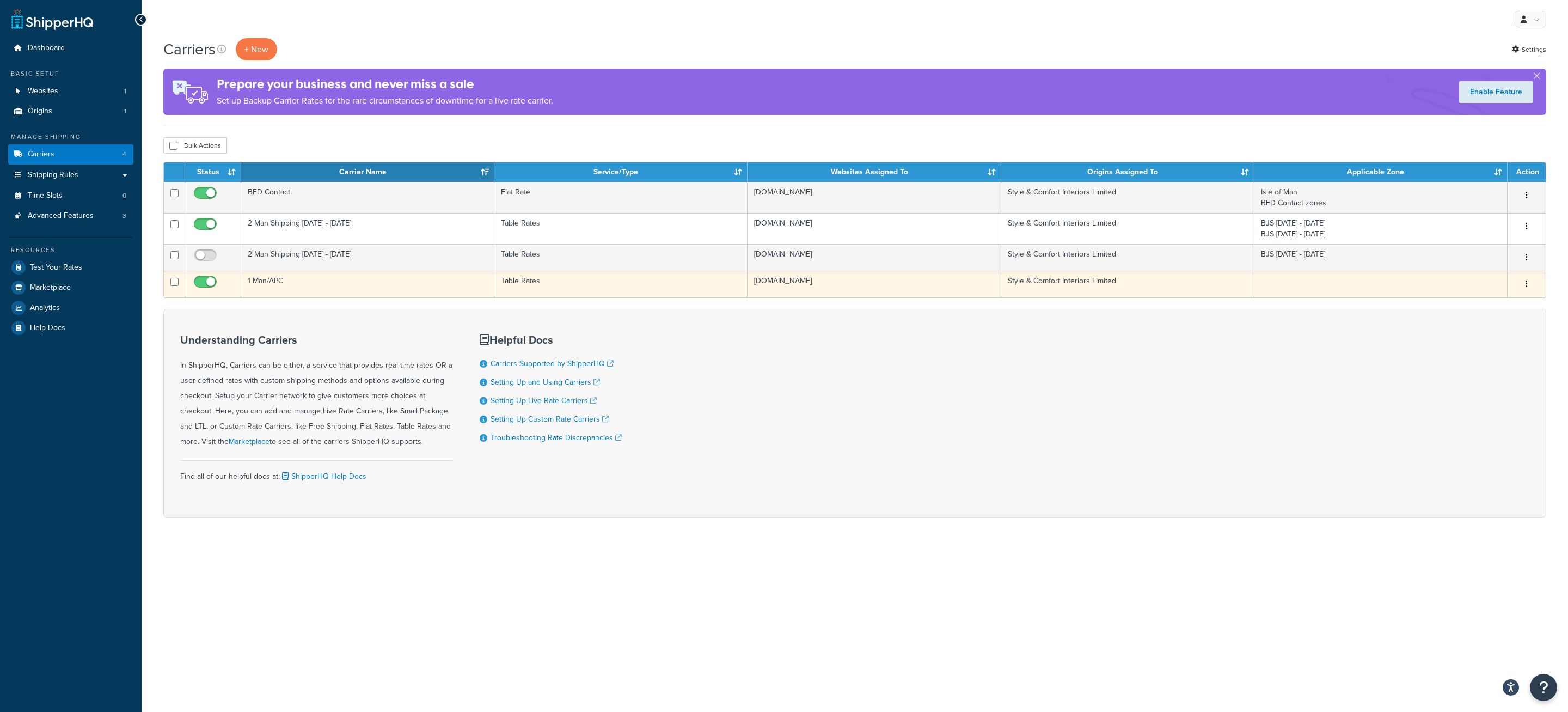
click at [355, 279] on td "1 Man/APC" at bounding box center [367, 284] width 253 height 27
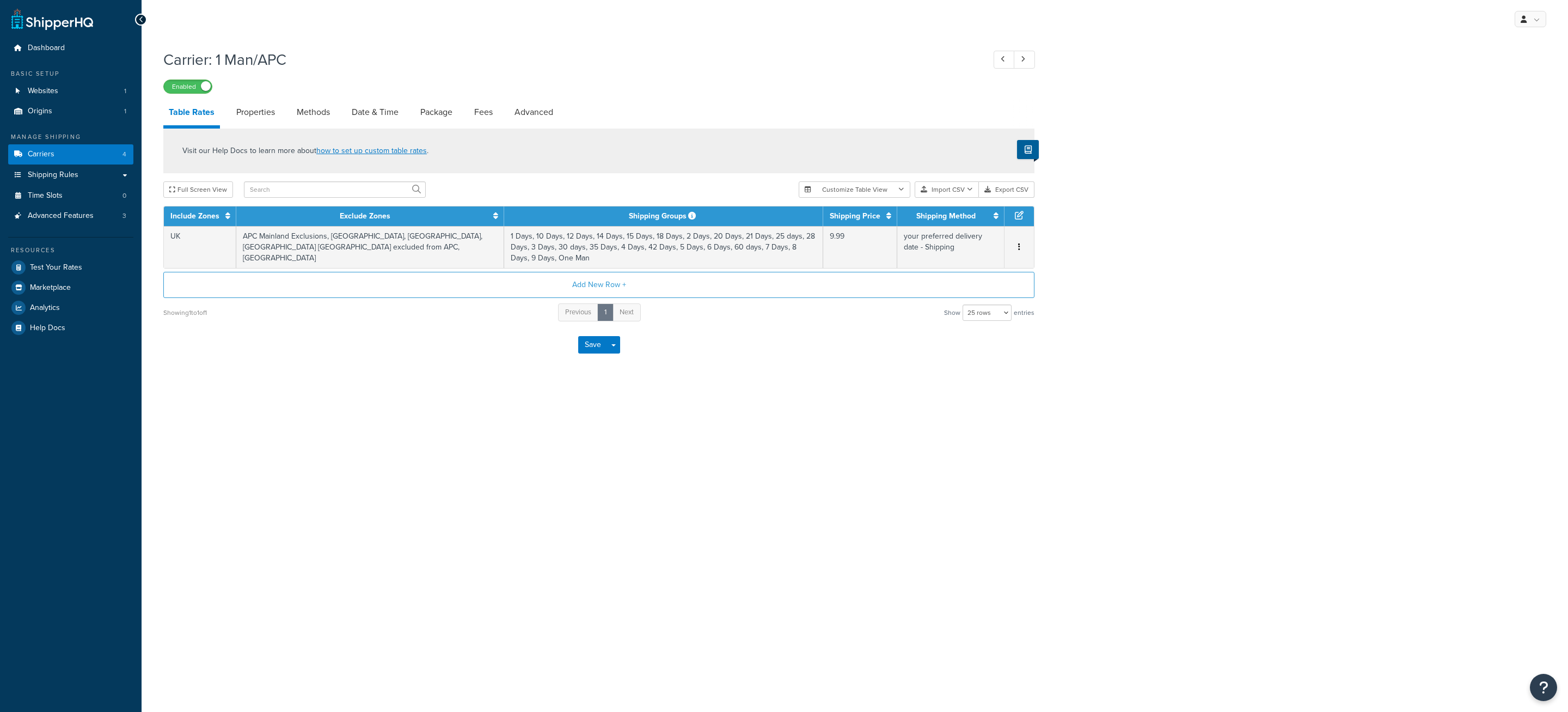
select select "25"
click at [364, 115] on link "Date & Time" at bounding box center [375, 113] width 58 height 26
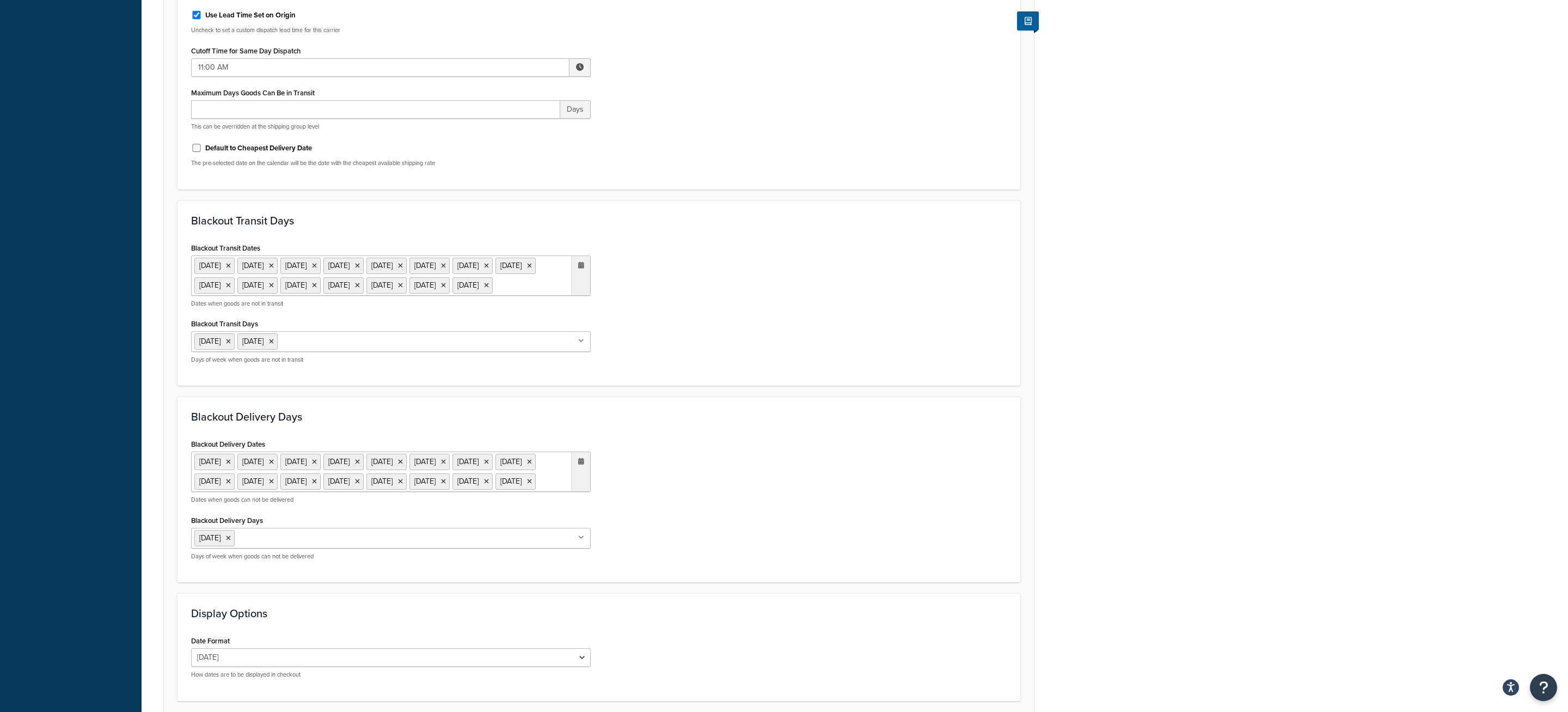
scroll to position [637, 0]
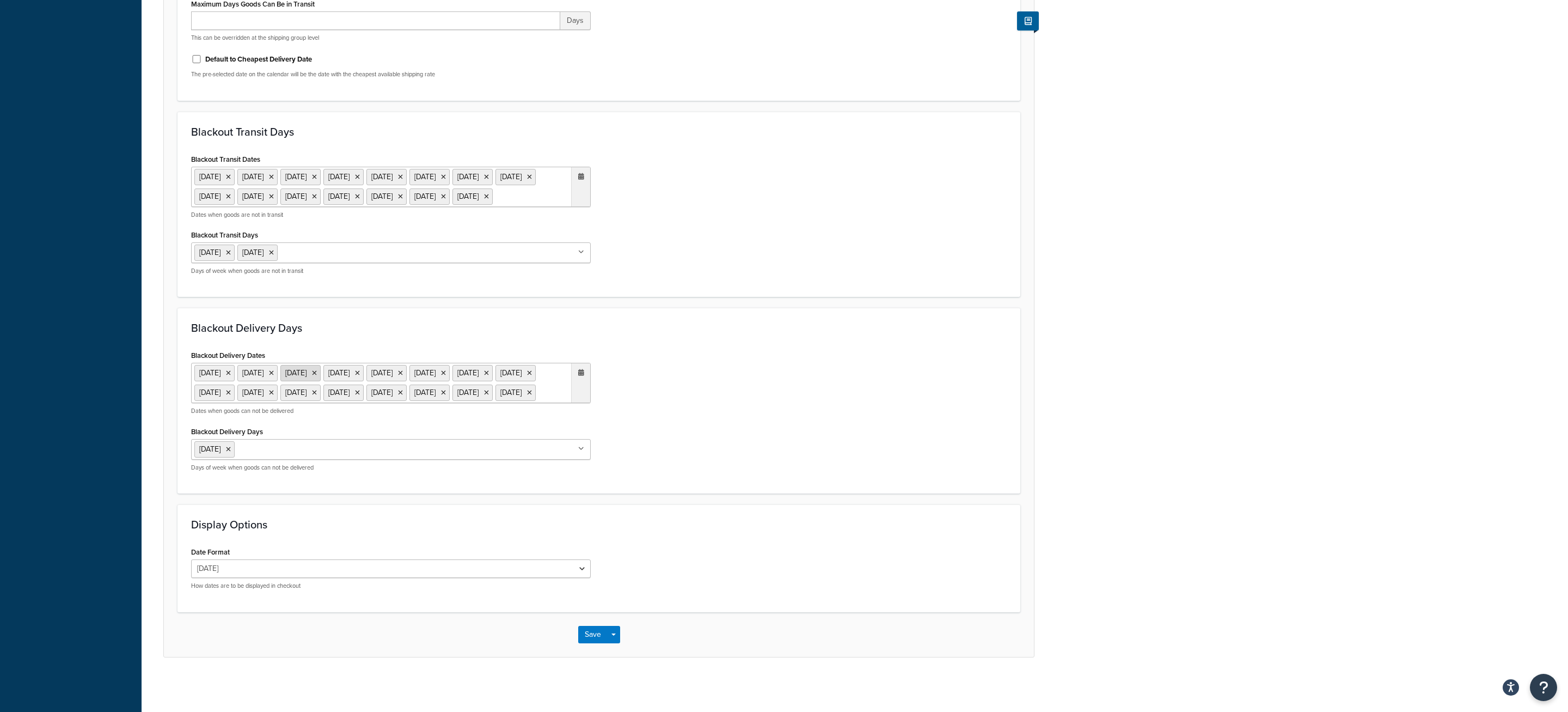
click at [317, 369] on icon at bounding box center [314, 372] width 5 height 7
click at [615, 638] on button "Save Dropdown" at bounding box center [613, 634] width 13 height 18
click at [620, 649] on button "Save and Edit" at bounding box center [618, 654] width 80 height 23
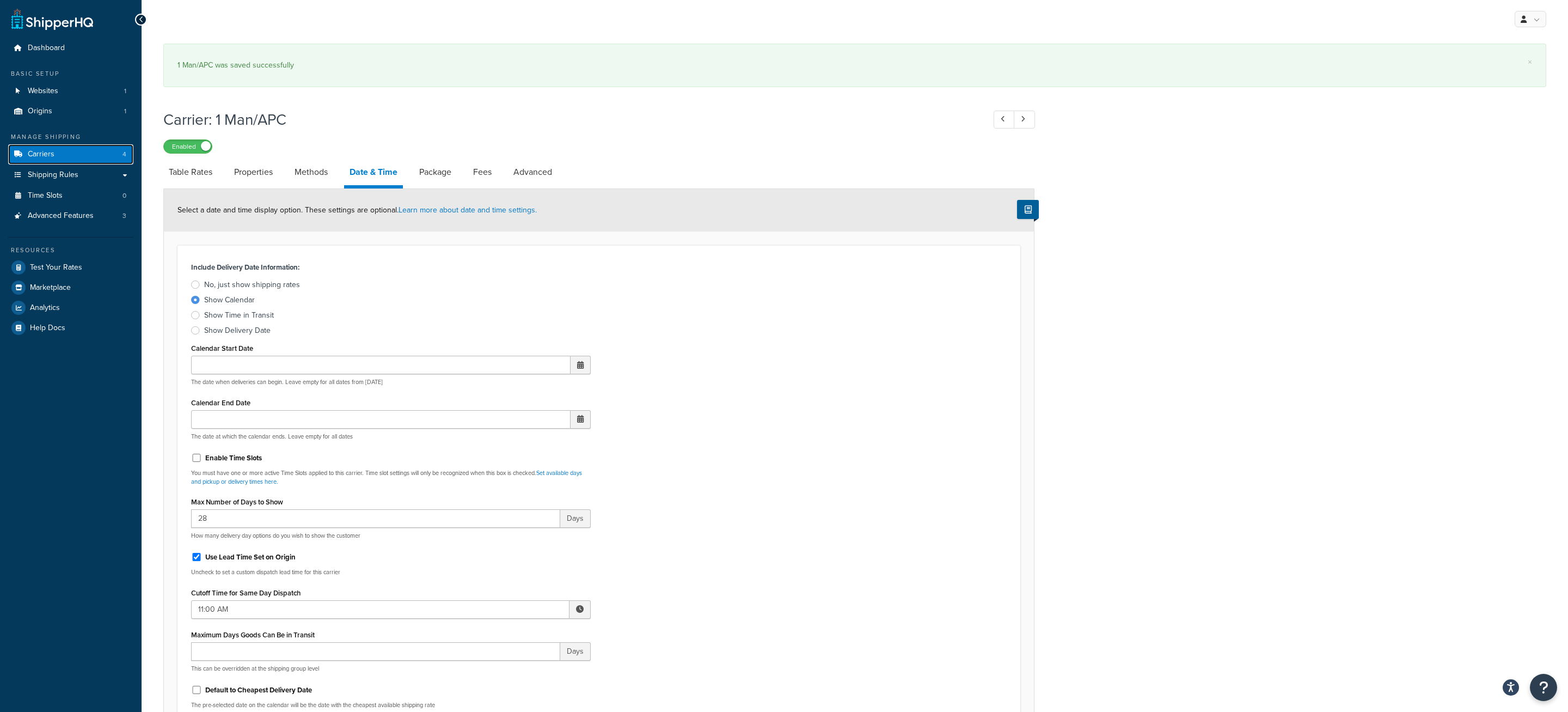
click at [100, 158] on link "Carriers 4" at bounding box center [71, 154] width 125 height 20
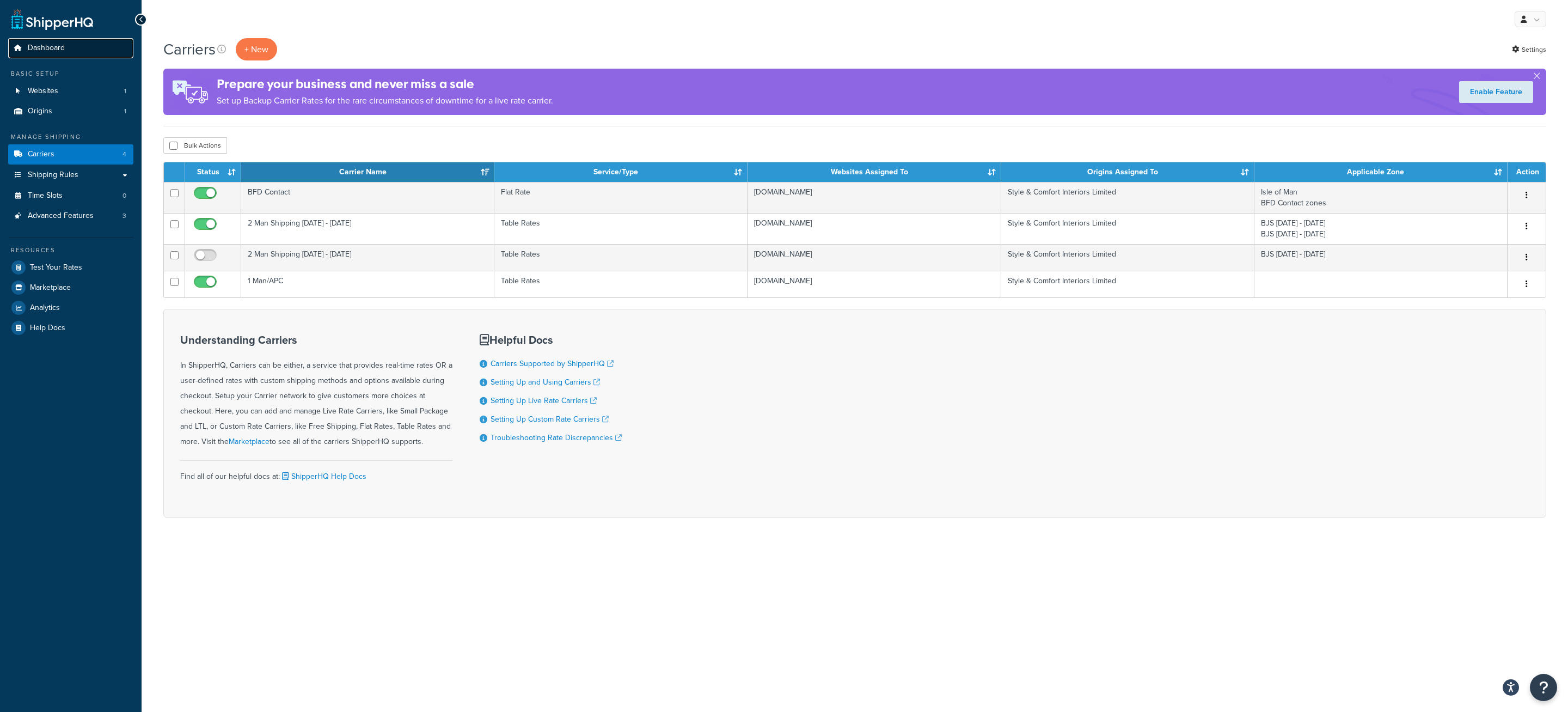
click at [44, 53] on span "Dashboard" at bounding box center [46, 48] width 37 height 9
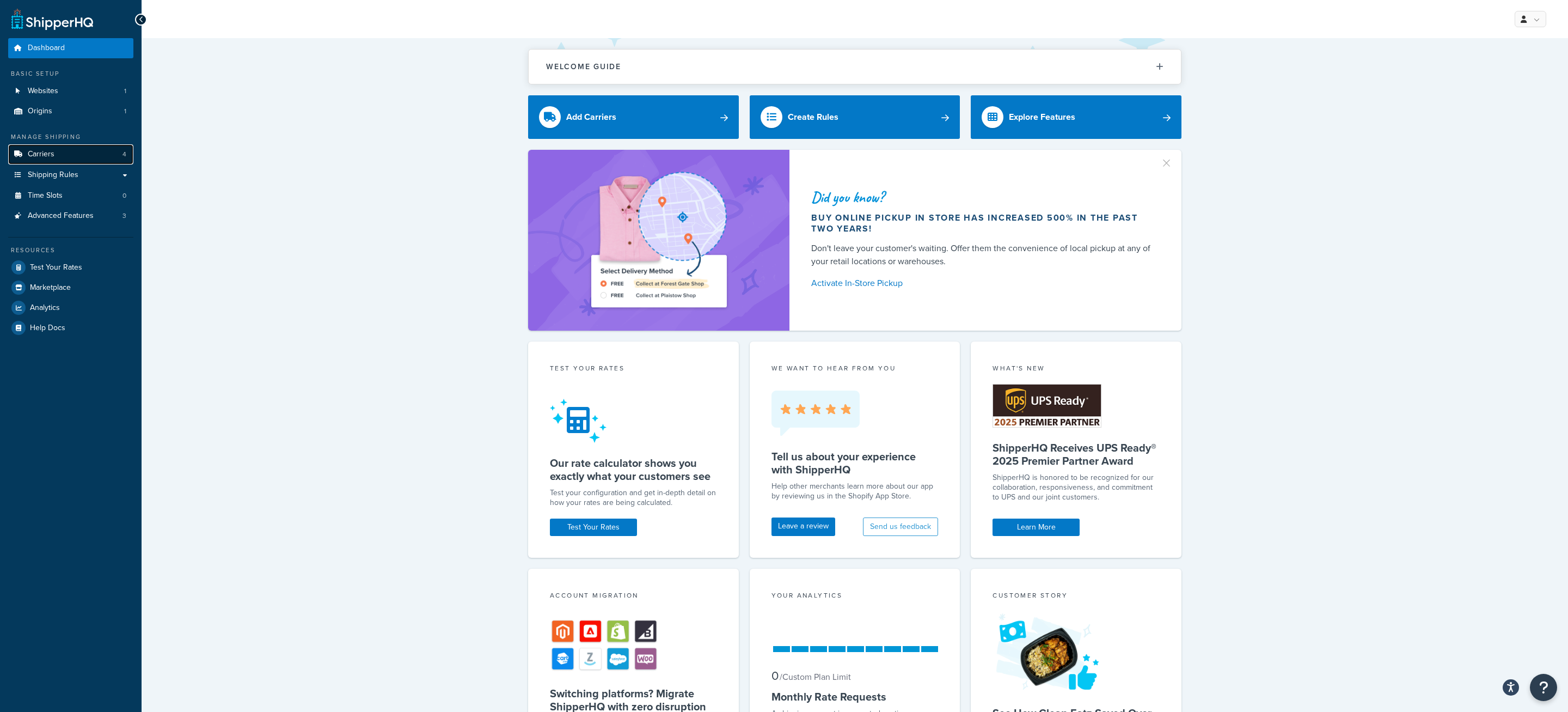
click at [44, 153] on span "Carriers" at bounding box center [41, 153] width 27 height 9
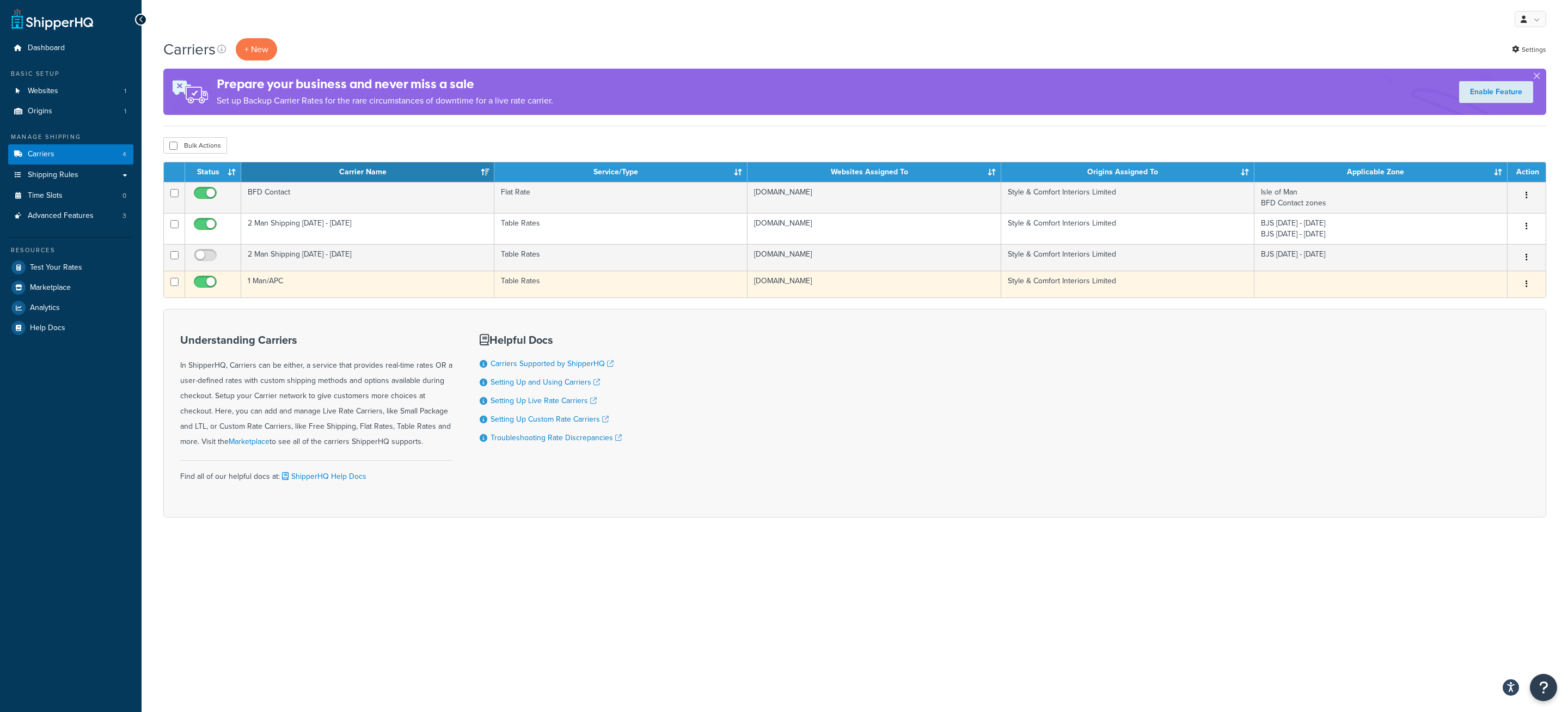
click at [379, 287] on td "1 Man/APC" at bounding box center [367, 284] width 253 height 27
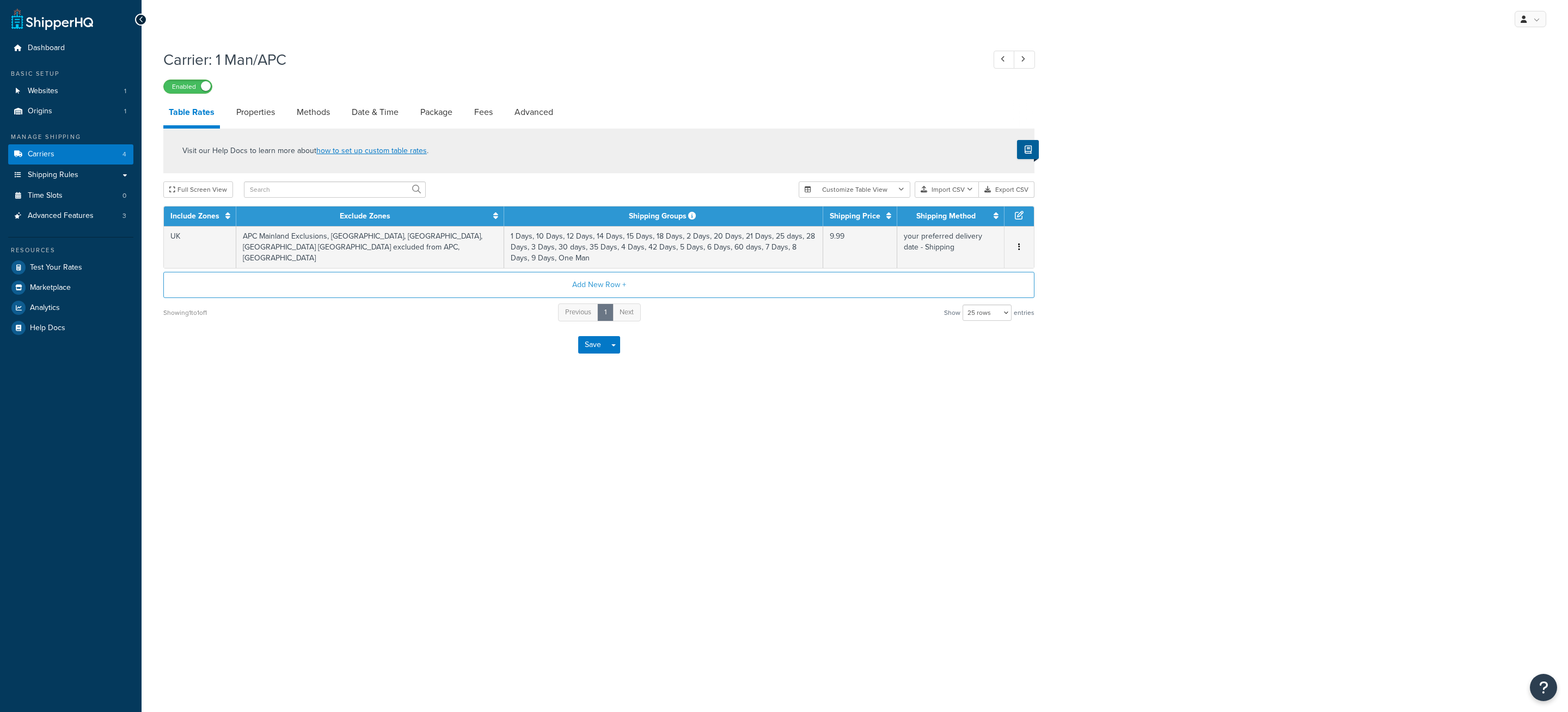
select select "25"
click at [380, 118] on link "Date & Time" at bounding box center [375, 113] width 58 height 26
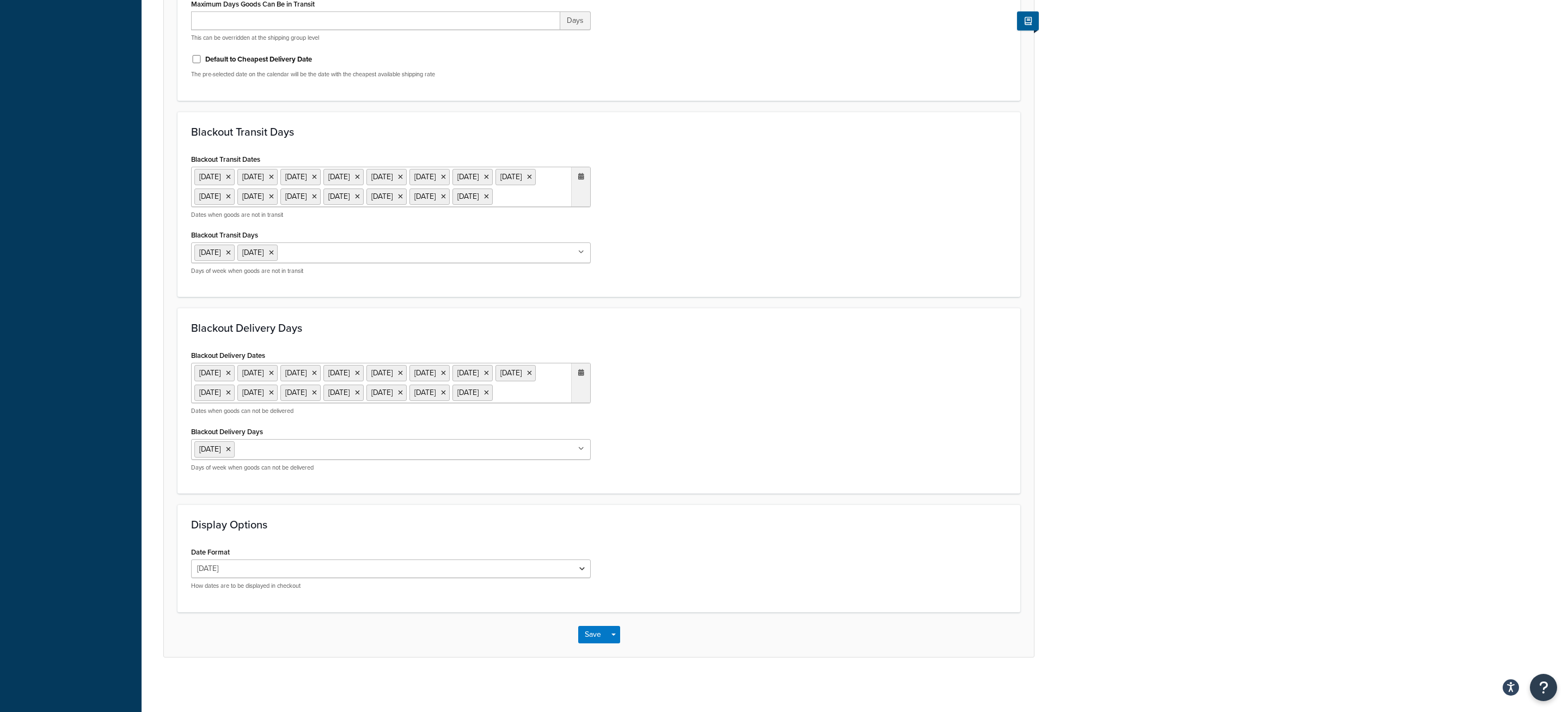
scroll to position [618, 0]
click at [544, 377] on ul "26 May 2025 4 Jul 2025 1 Sep 2025 11 Nov 2025 27 Nov 2025 25 Dec 2025 1 Jan 202…" at bounding box center [390, 382] width 399 height 40
click at [472, 417] on span "‹" at bounding box center [467, 414] width 18 height 15
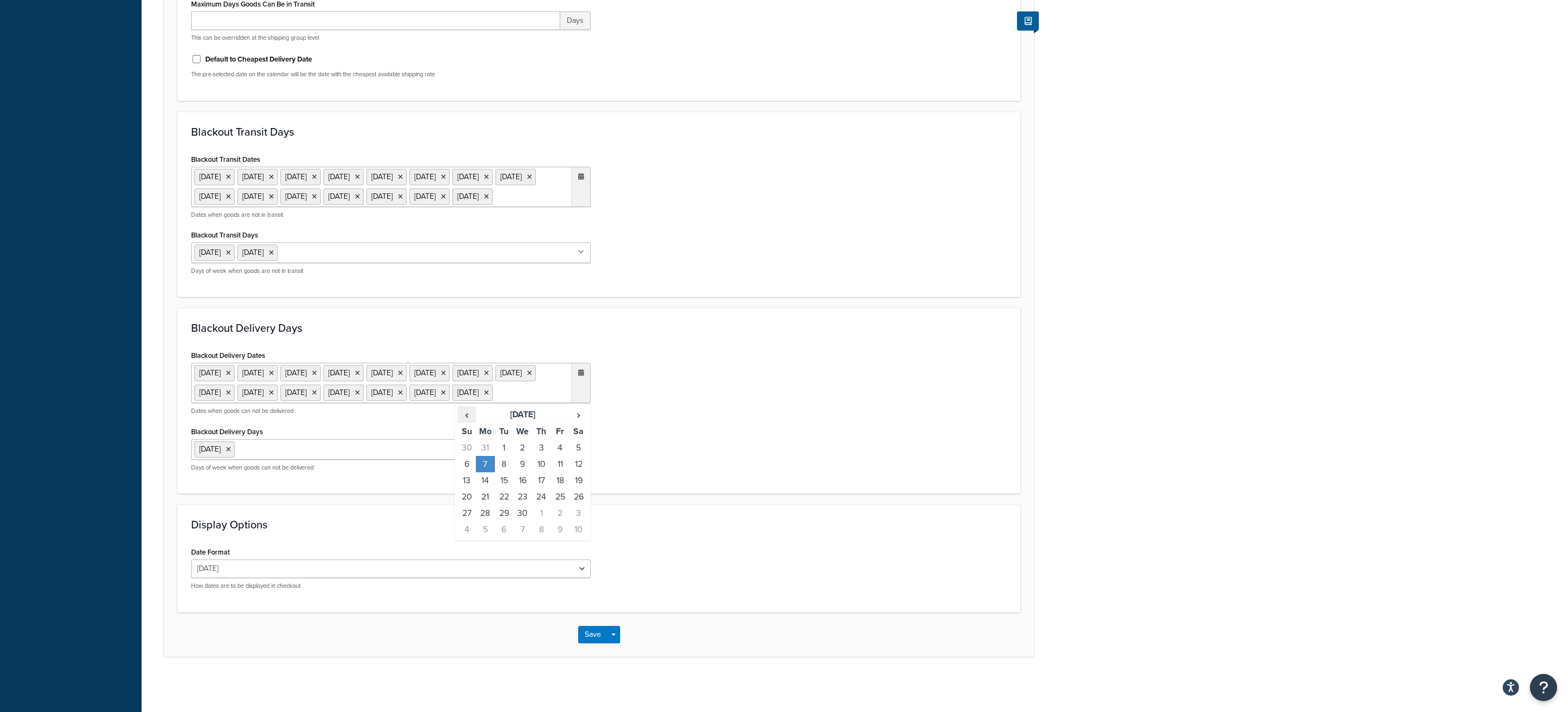
click at [472, 417] on span "‹" at bounding box center [467, 414] width 18 height 15
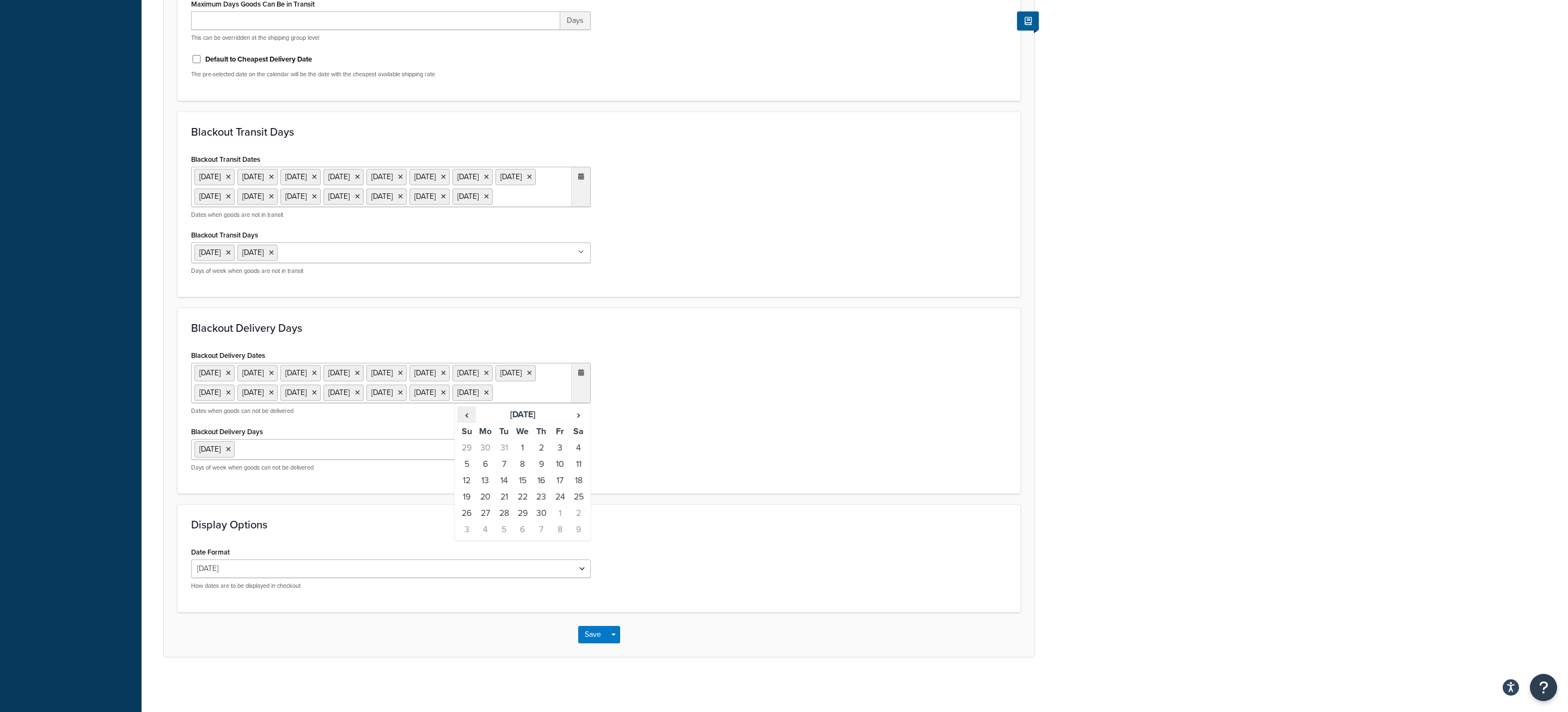
click at [472, 417] on span "‹" at bounding box center [467, 414] width 18 height 15
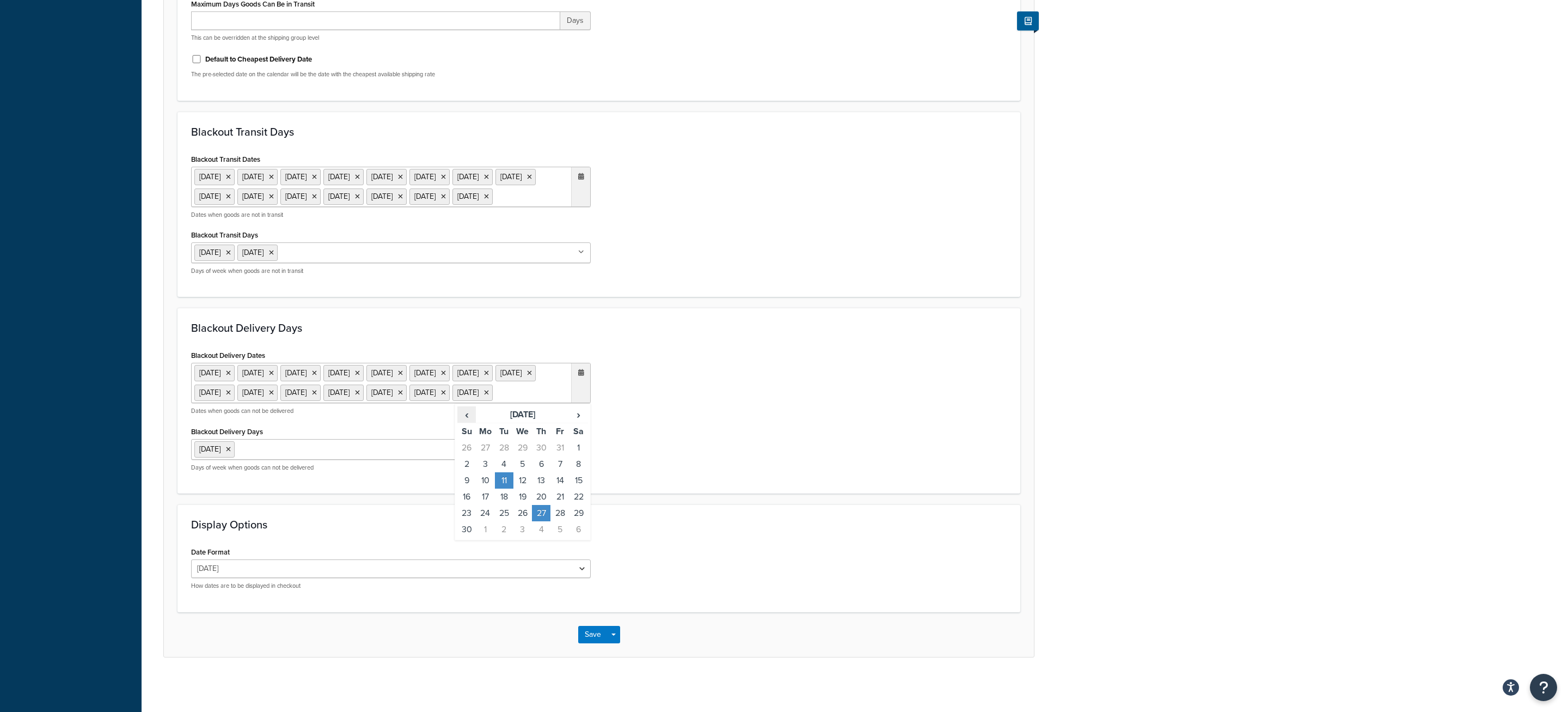
click at [472, 417] on span "‹" at bounding box center [467, 414] width 18 height 15
click at [577, 414] on span "›" at bounding box center [579, 414] width 18 height 15
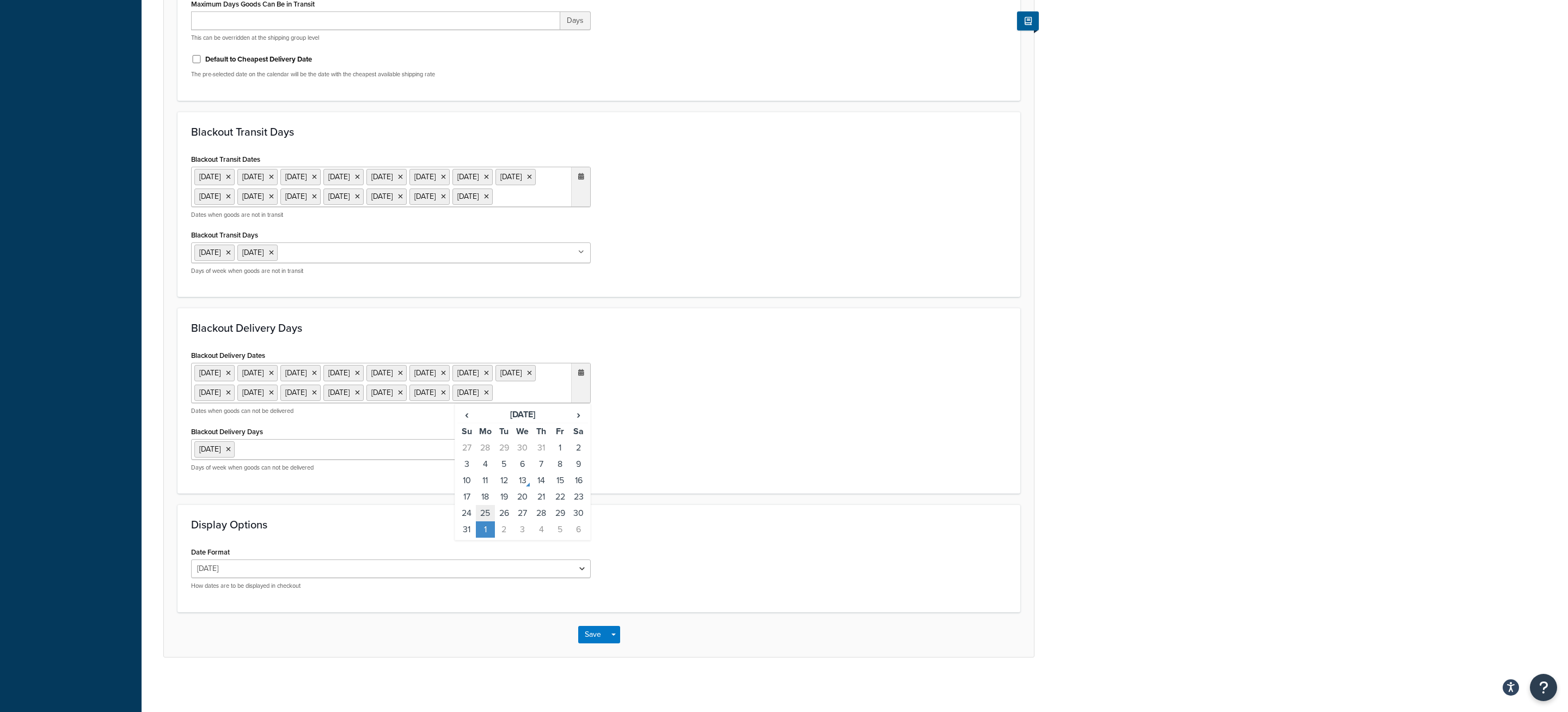
click at [487, 512] on td "25" at bounding box center [485, 513] width 19 height 16
click at [765, 452] on div "Blackout Delivery Dates 26 May 2025 4 Jul 2025 25 Aug 2025 1 Sep 2025 11 Nov 20…" at bounding box center [599, 413] width 832 height 132
click at [595, 634] on button "Save" at bounding box center [593, 634] width 30 height 18
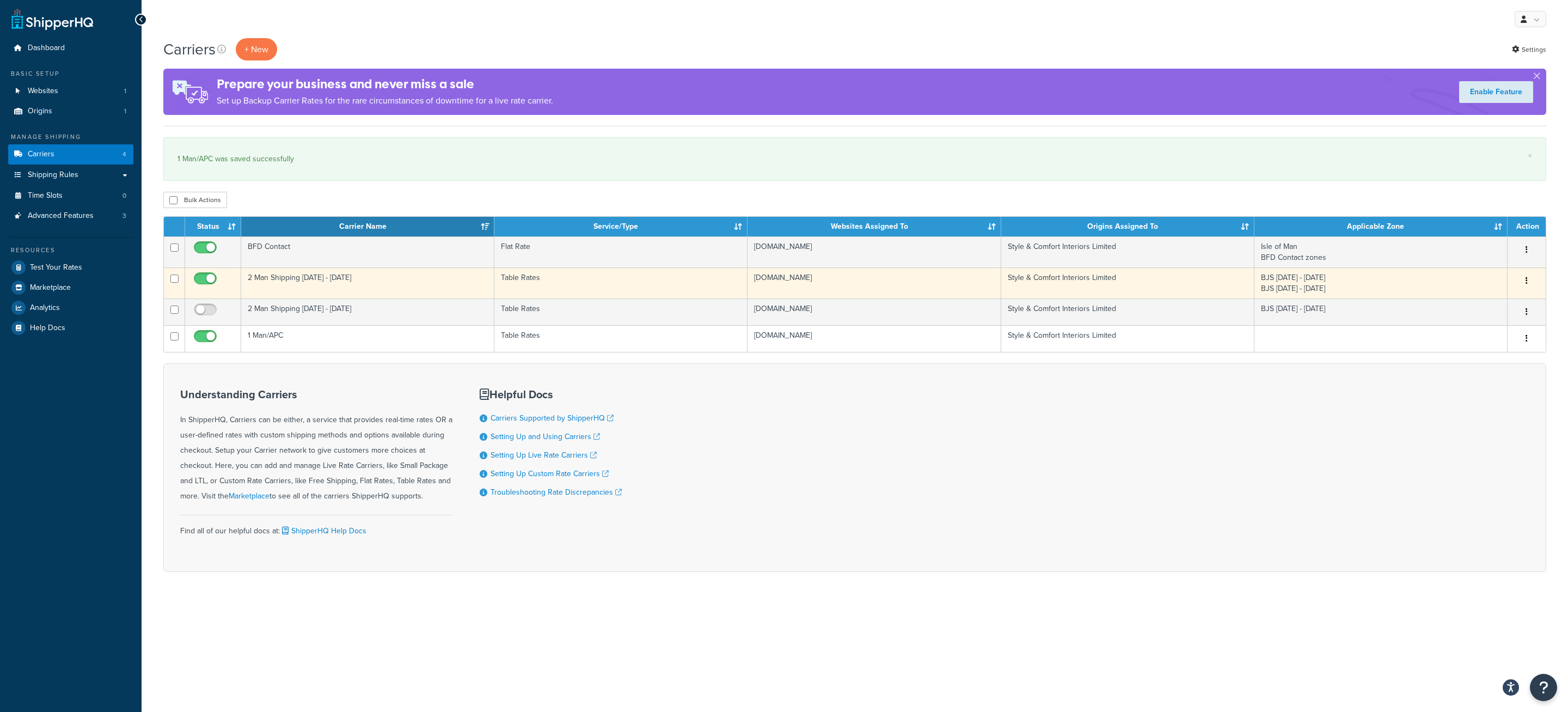
click at [327, 288] on td "2 Man Shipping Monday - Saturday" at bounding box center [367, 283] width 253 height 31
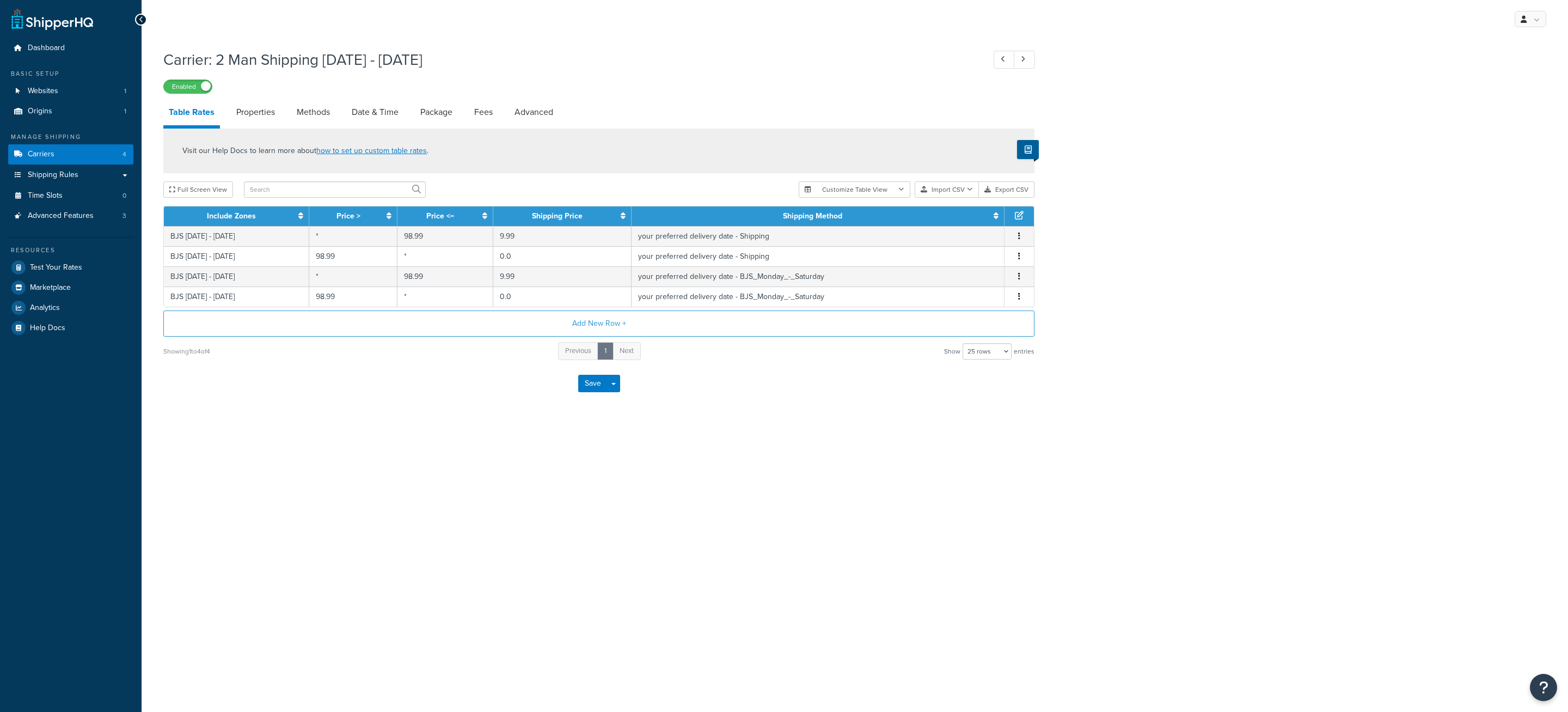
select select "25"
click at [375, 118] on link "Date & Time" at bounding box center [375, 113] width 58 height 26
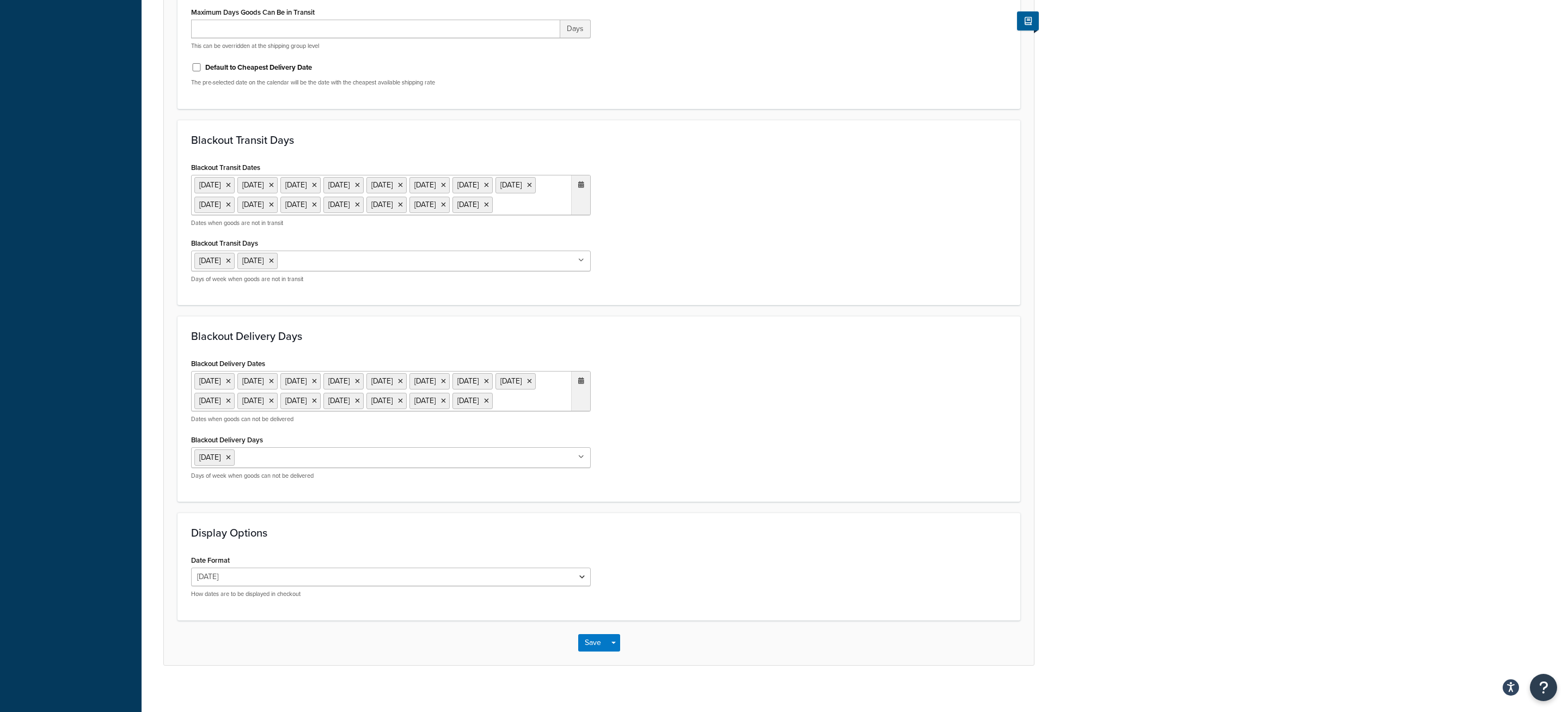
scroll to position [618, 0]
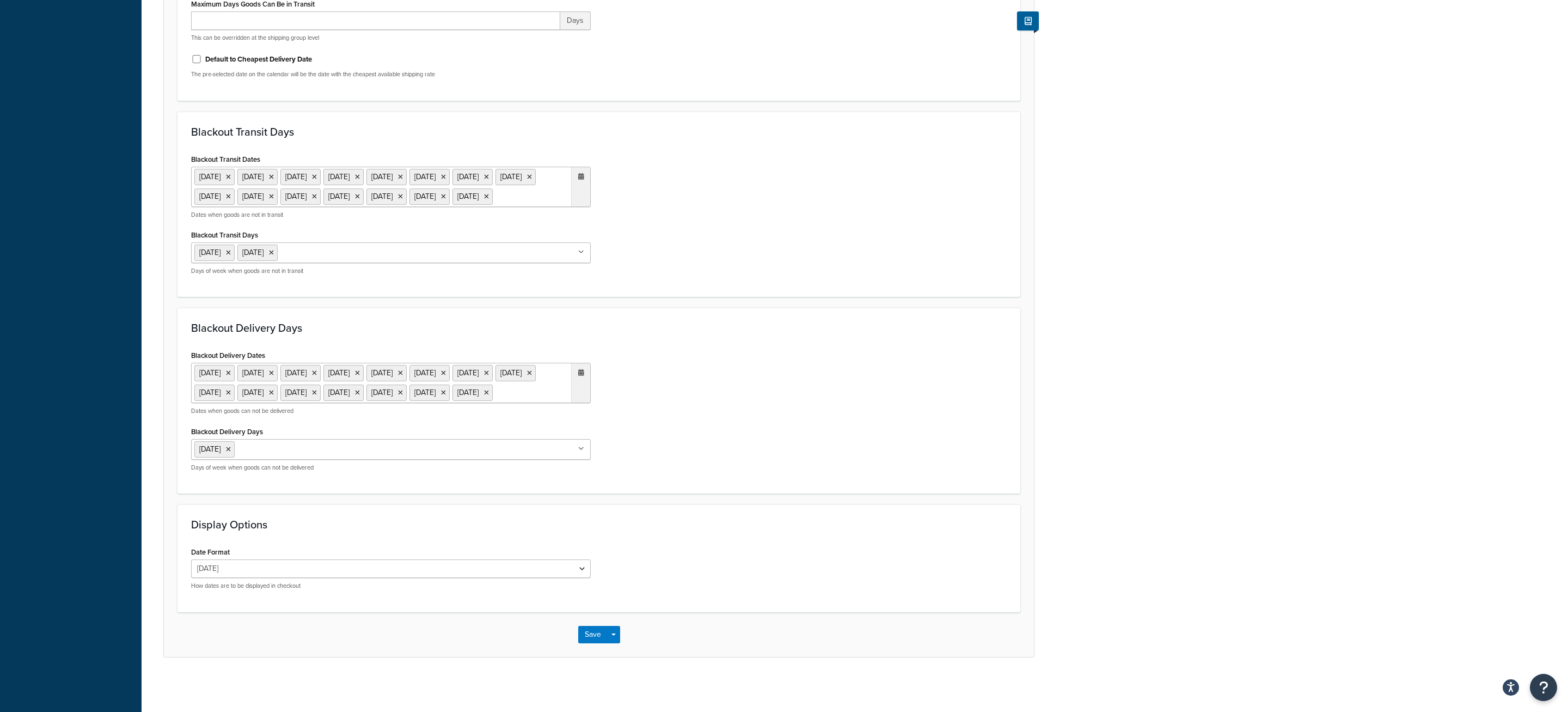
click at [551, 380] on ul "[DATE] [DATE] [DATE] [DATE] [DATE] [DATE] [DATE] [DATE] [DATE] [DATE] [DATE] [D…" at bounding box center [390, 382] width 399 height 40
click at [474, 411] on span "‹" at bounding box center [467, 414] width 18 height 15
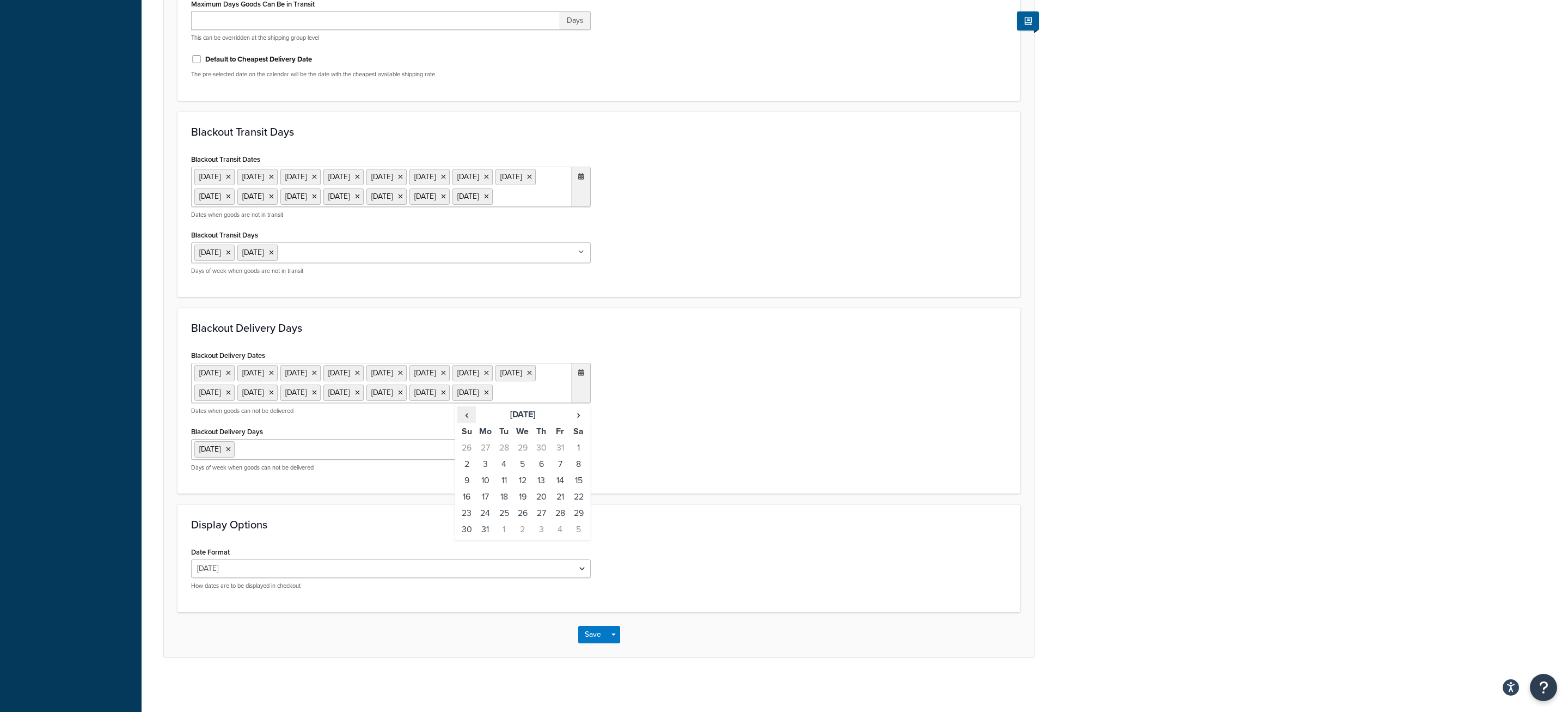
click at [474, 411] on span "‹" at bounding box center [467, 414] width 18 height 15
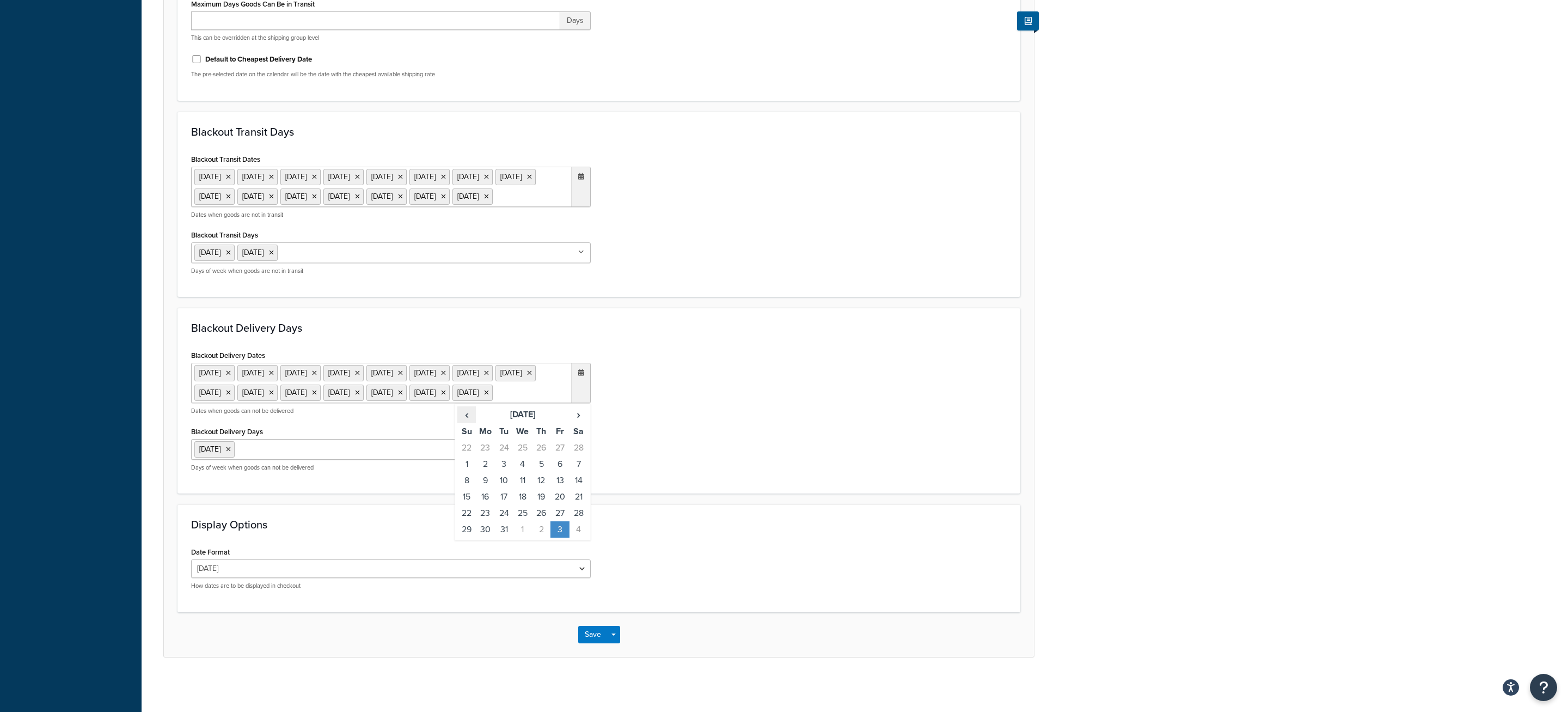
click at [474, 411] on span "‹" at bounding box center [467, 414] width 18 height 15
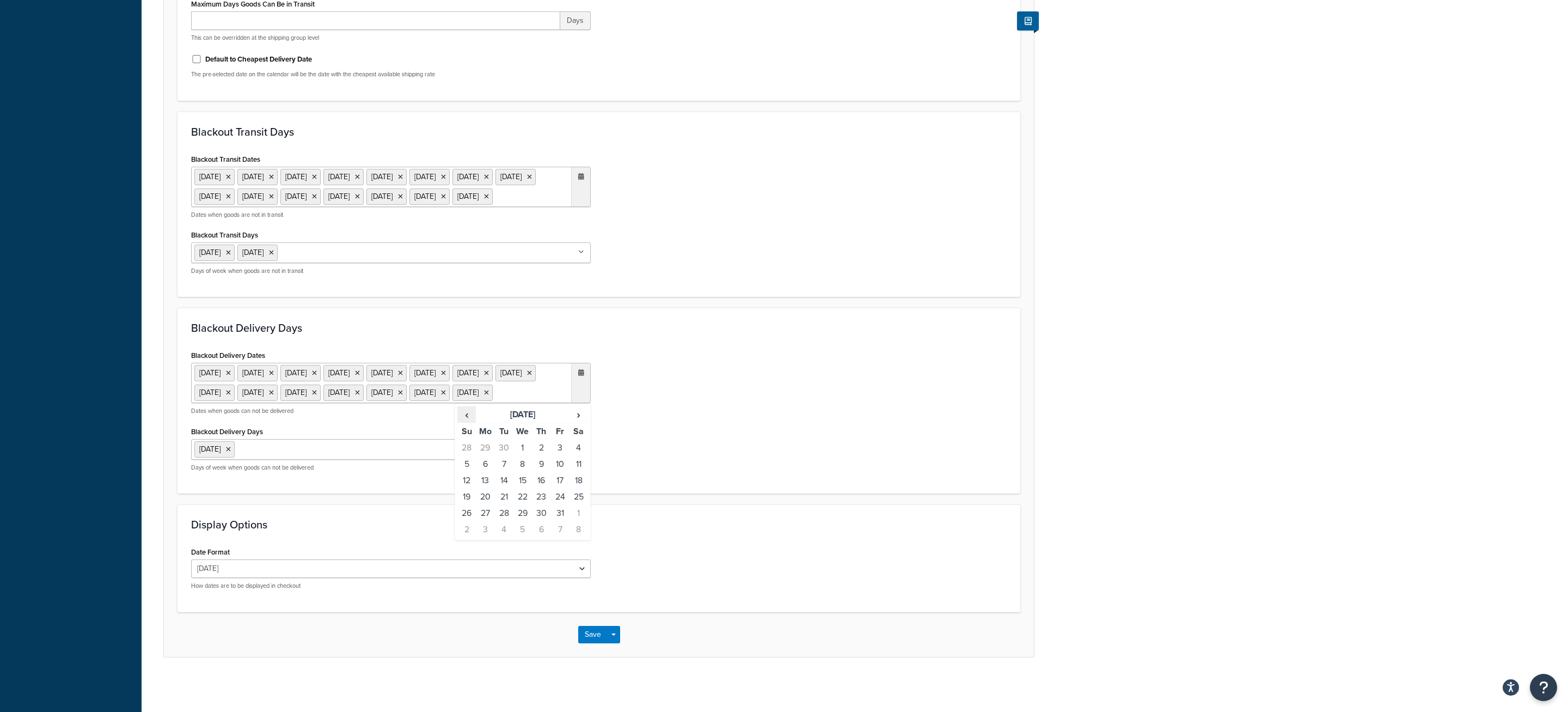
click at [474, 411] on span "‹" at bounding box center [467, 414] width 18 height 15
click at [490, 515] on td "25" at bounding box center [485, 513] width 19 height 16
click at [773, 393] on div "Blackout Delivery Dates [DATE] [DATE] [DATE] [DATE] [DATE] [DATE] [DATE] [DATE]…" at bounding box center [599, 413] width 832 height 132
click at [593, 635] on button "Save" at bounding box center [593, 634] width 30 height 18
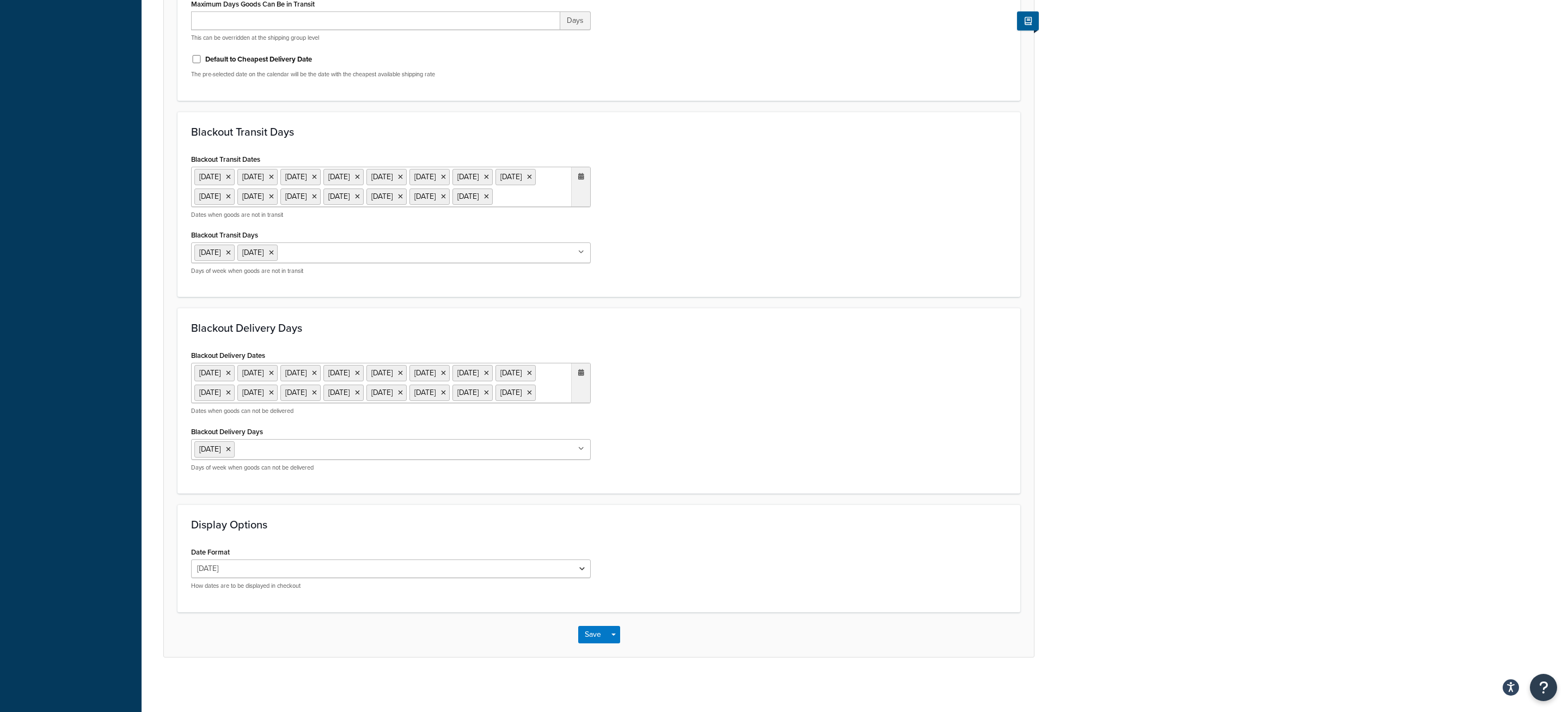
scroll to position [0, 0]
